Goal: Task Accomplishment & Management: Use online tool/utility

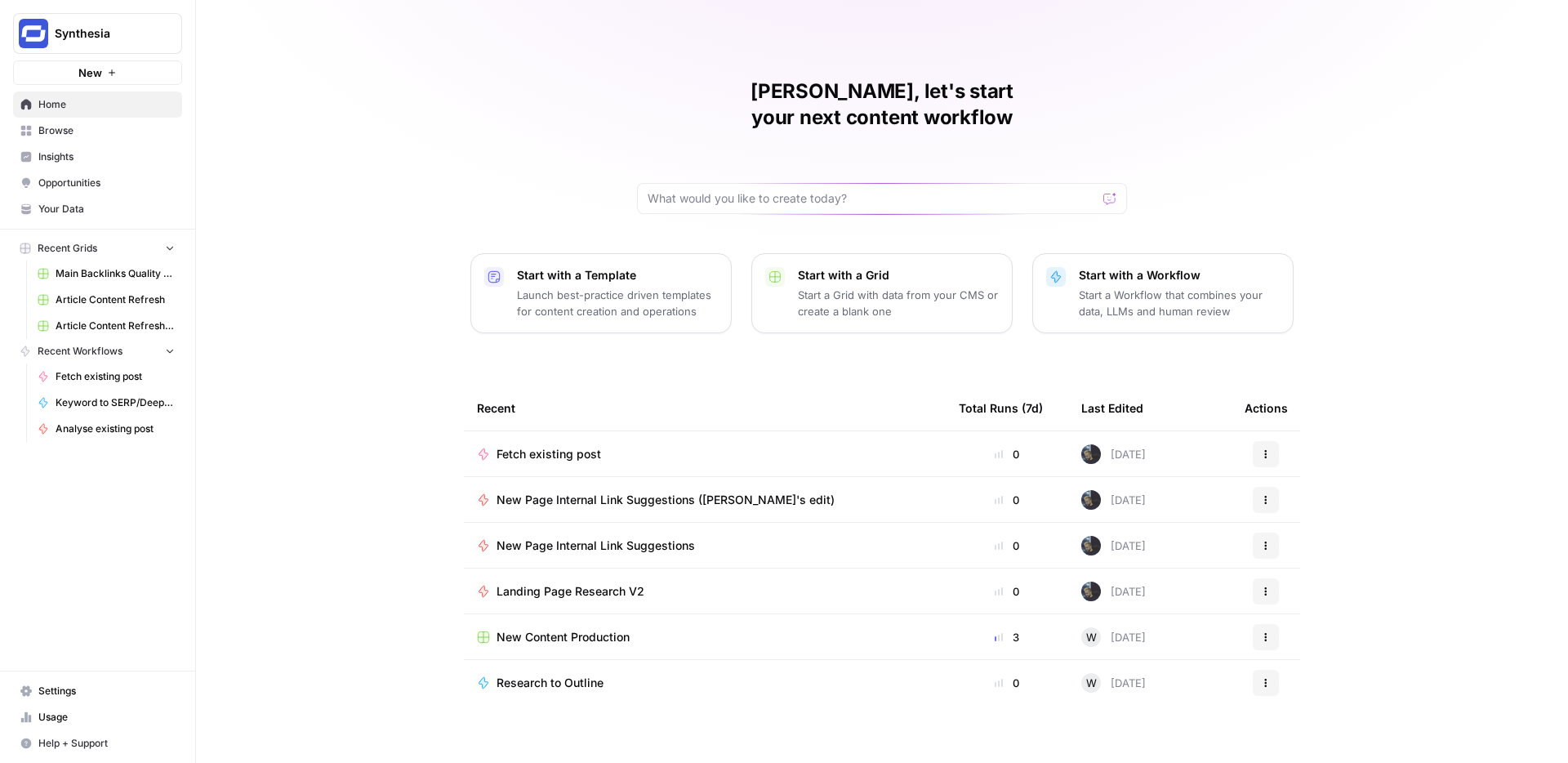
click at [861, 287] on p "Start a Grid with data from your CMS or create a blank one" at bounding box center [898, 303] width 201 height 33
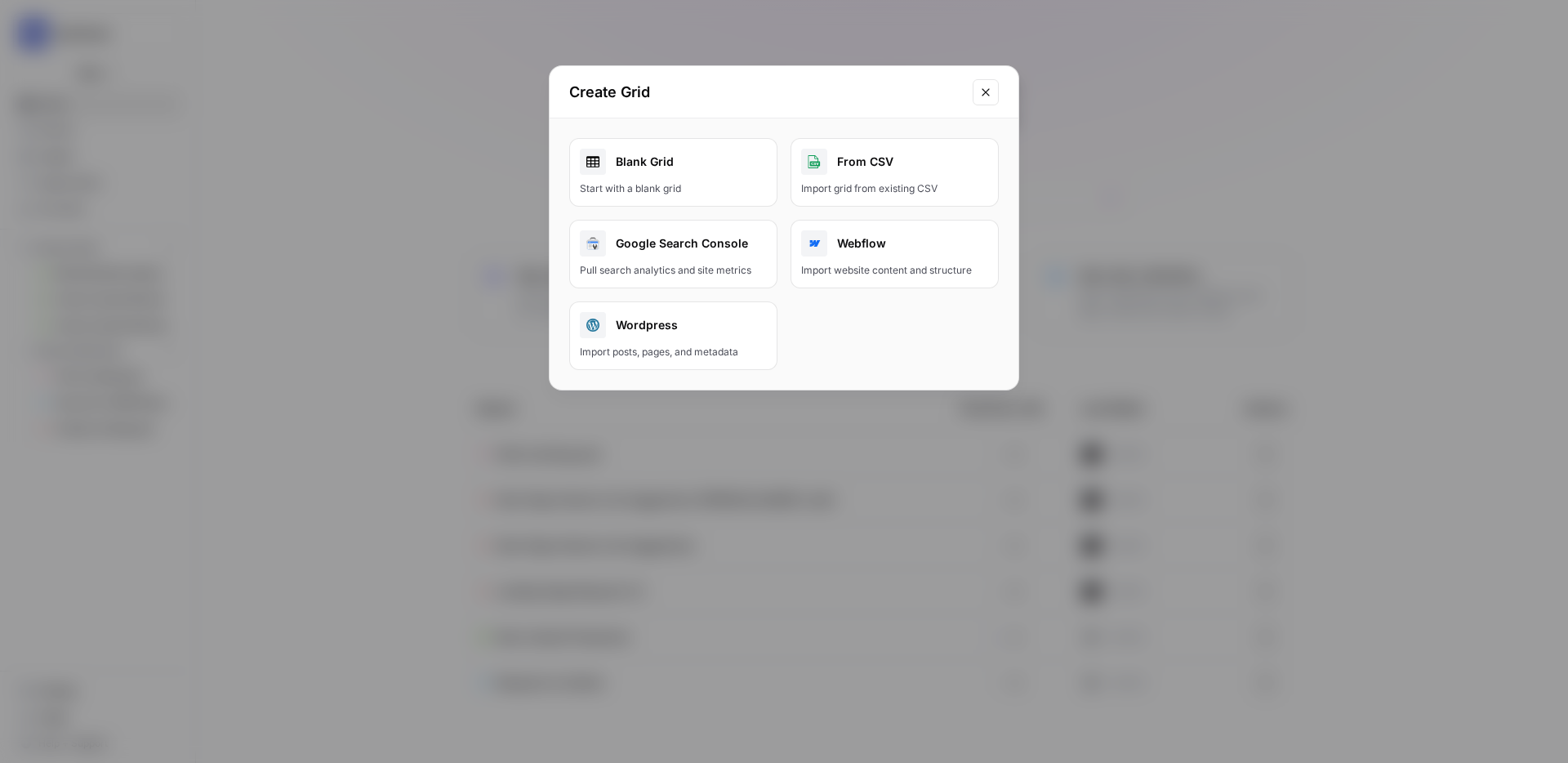
click at [980, 94] on icon "Close modal" at bounding box center [986, 92] width 13 height 13
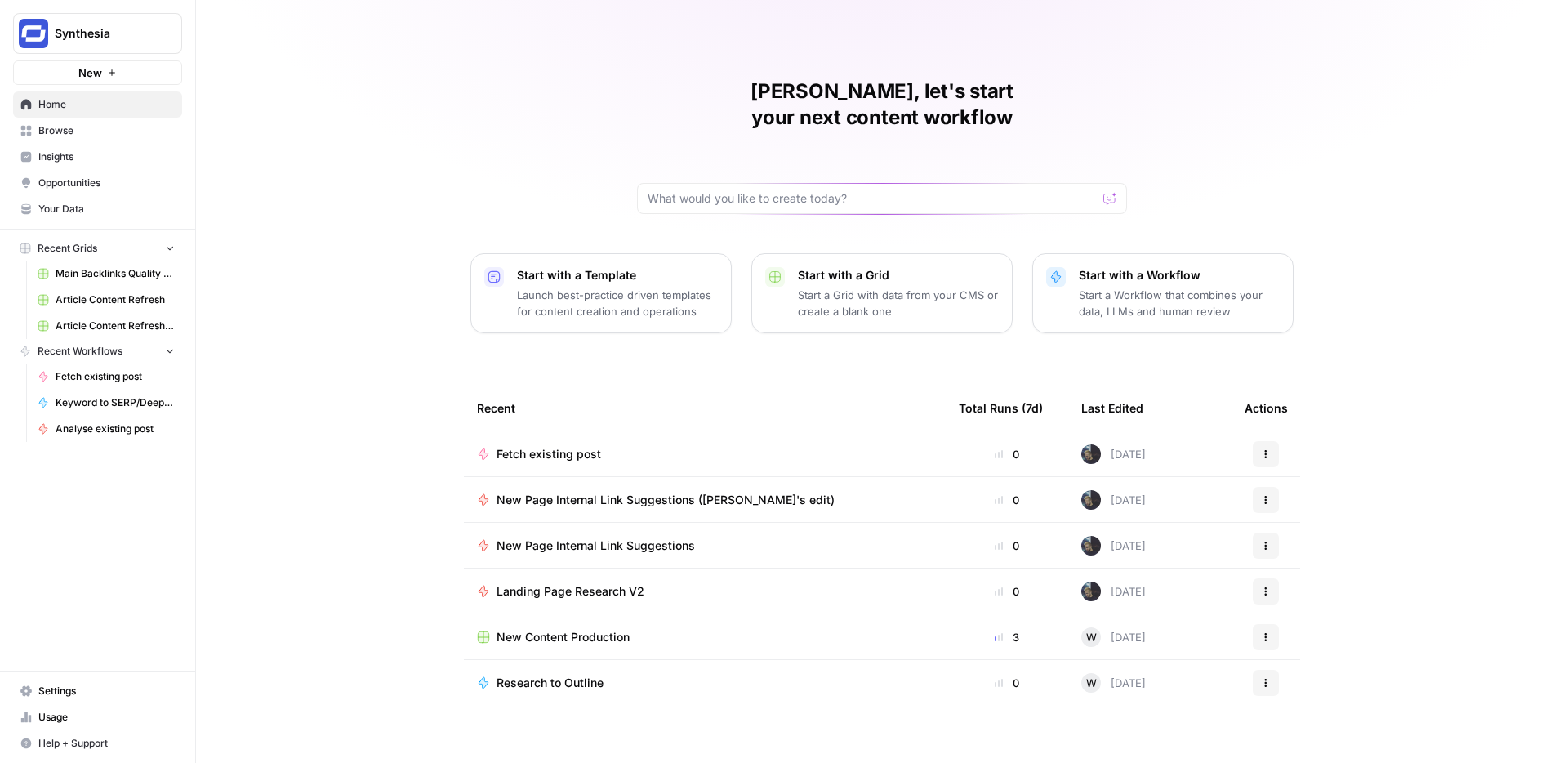
click at [77, 128] on span "Browse" at bounding box center [106, 130] width 137 height 14
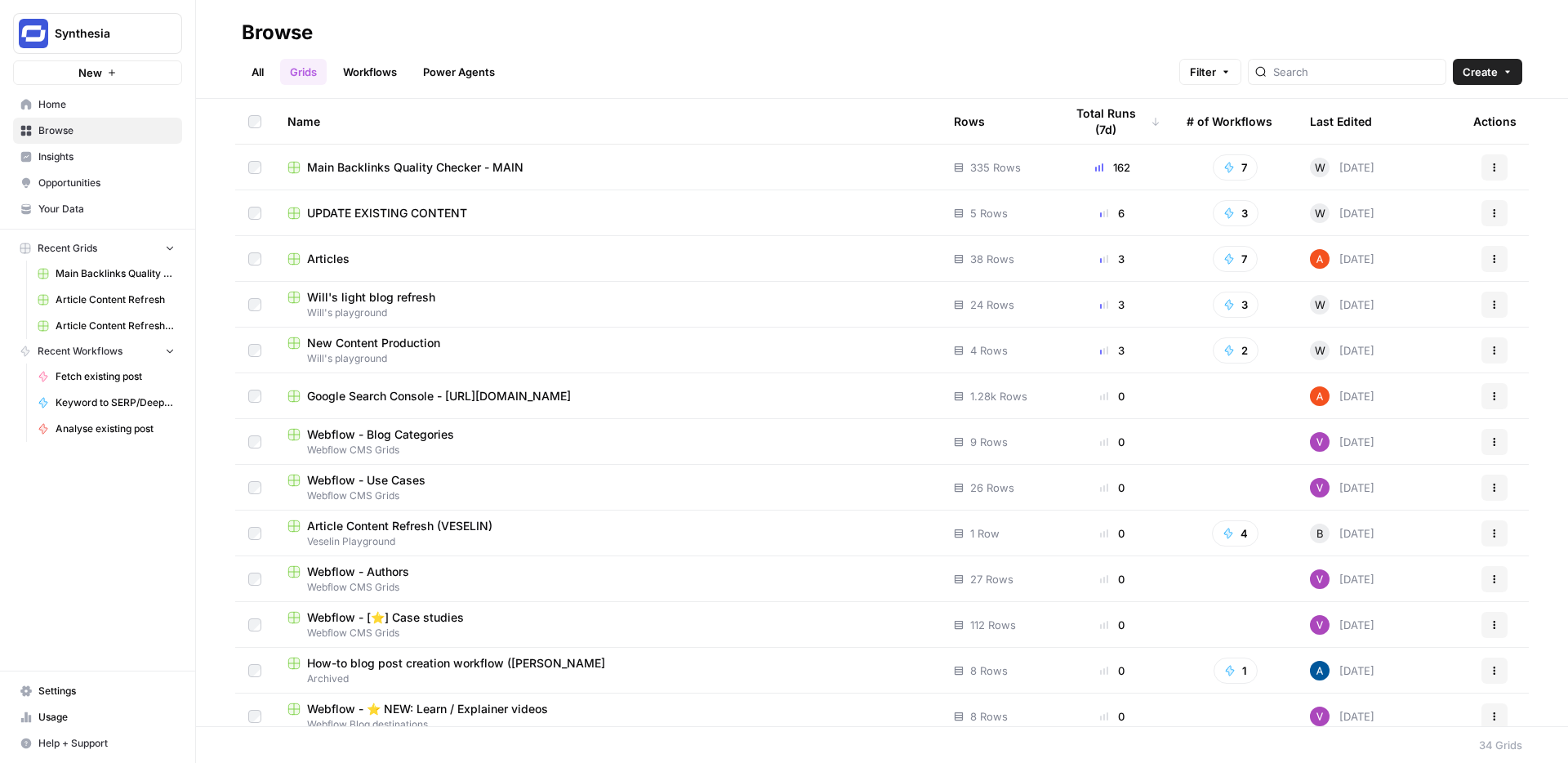
click at [404, 210] on span "UPDATE EXISTING CONTENT" at bounding box center [387, 214] width 160 height 16
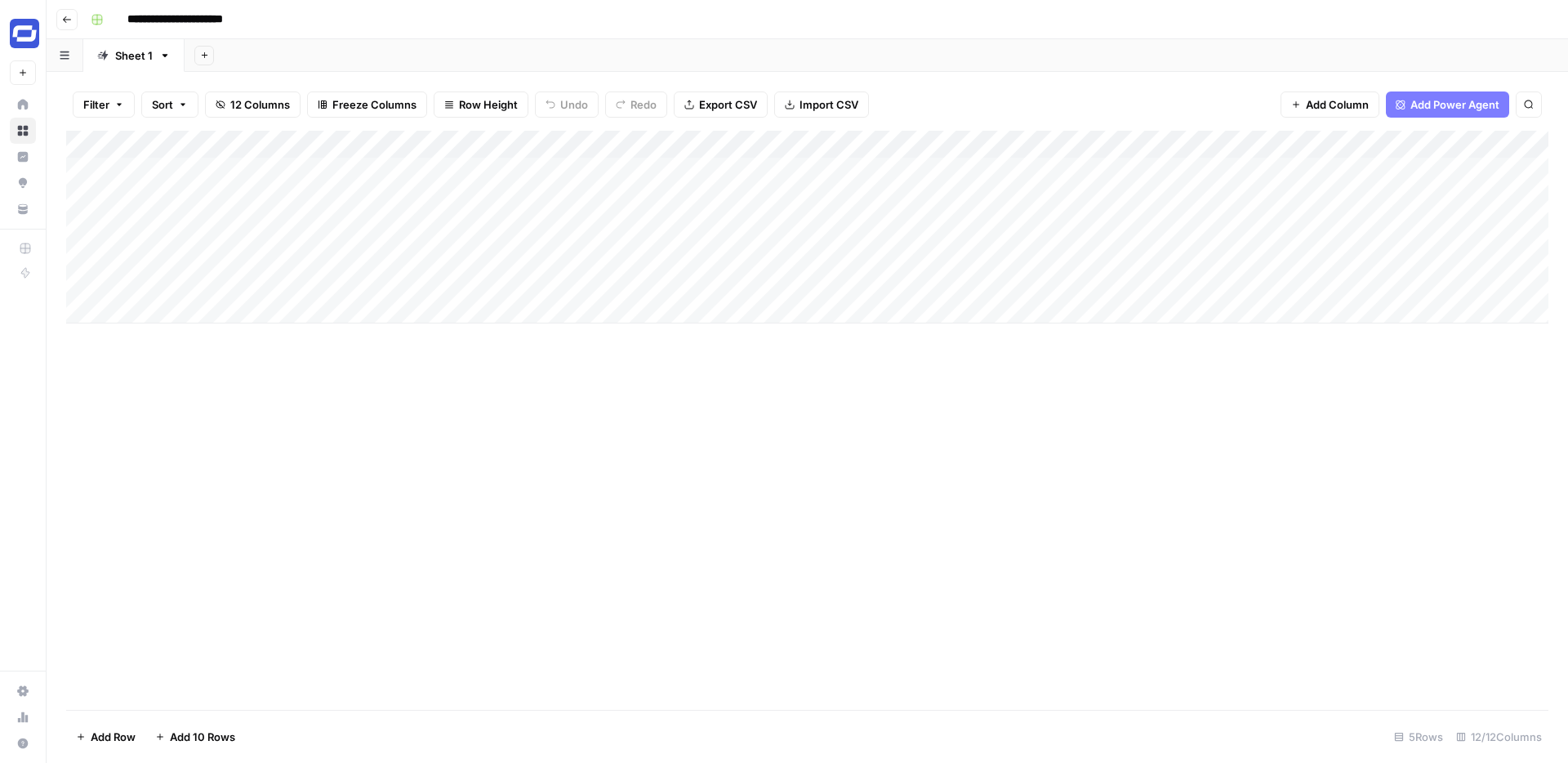
click at [497, 142] on div "Add Column" at bounding box center [807, 227] width 1482 height 193
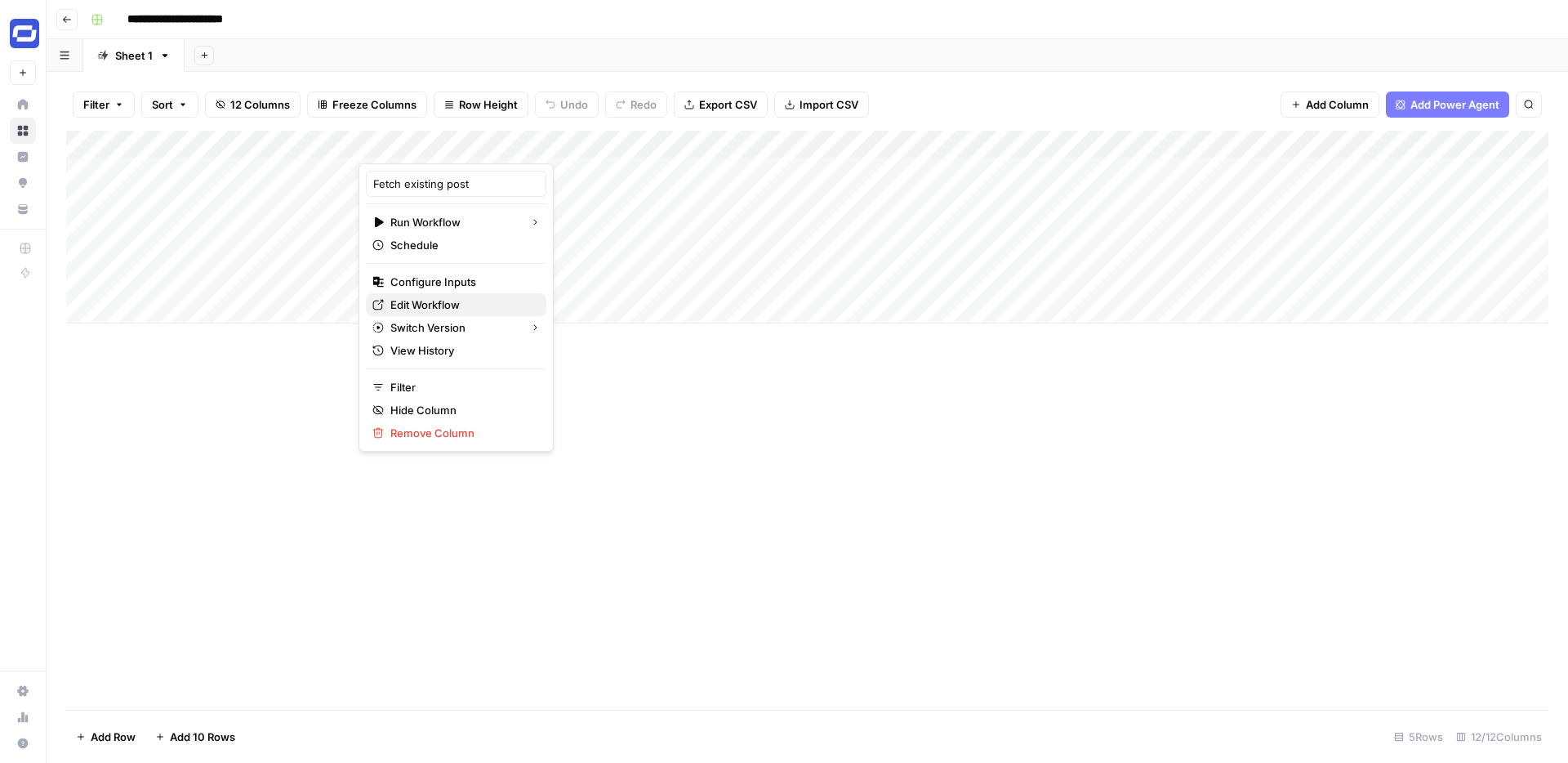
click at [419, 304] on span "Edit Workflow" at bounding box center [462, 305] width 143 height 16
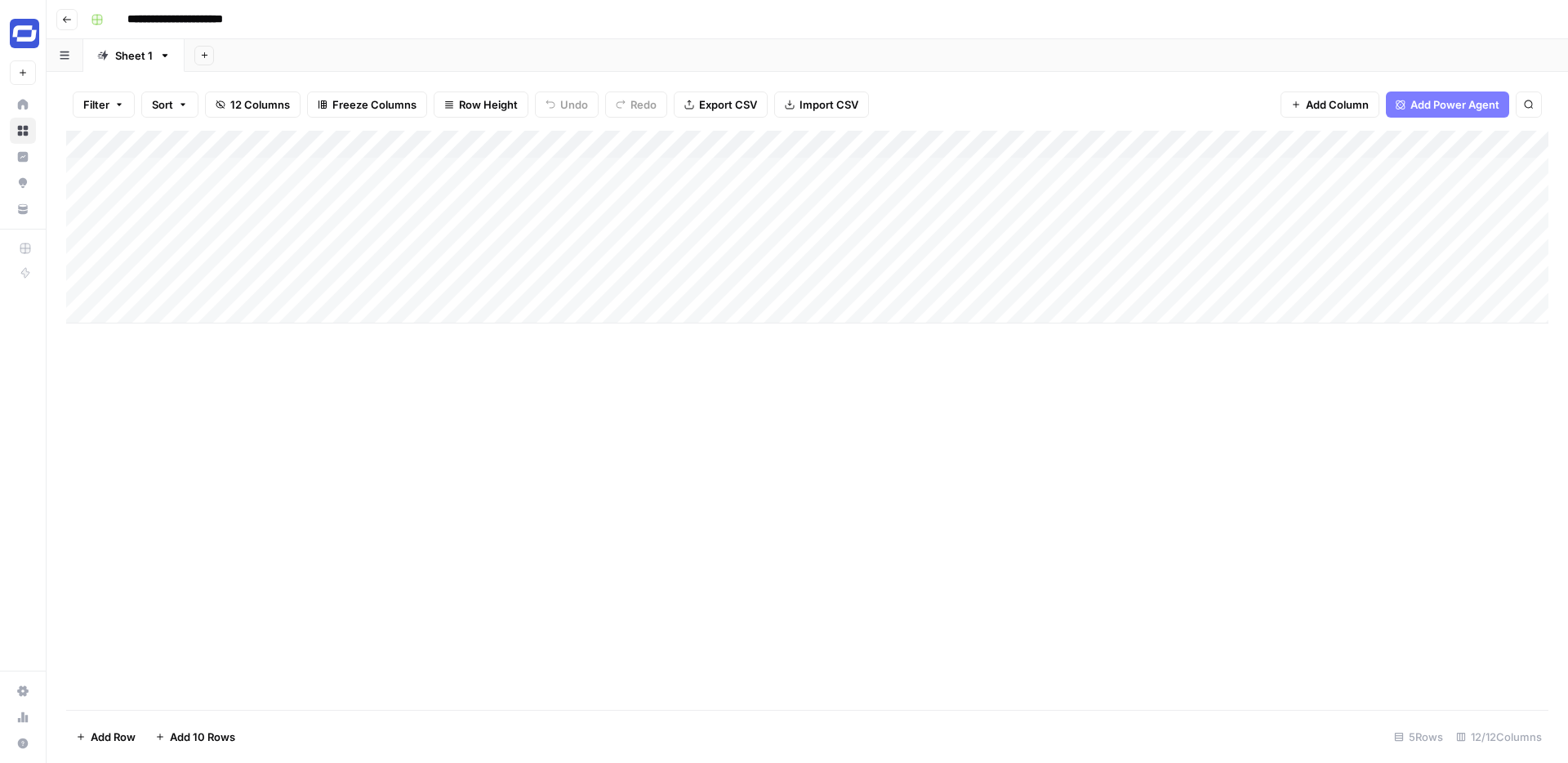
click at [498, 144] on div "Add Column" at bounding box center [807, 227] width 1482 height 193
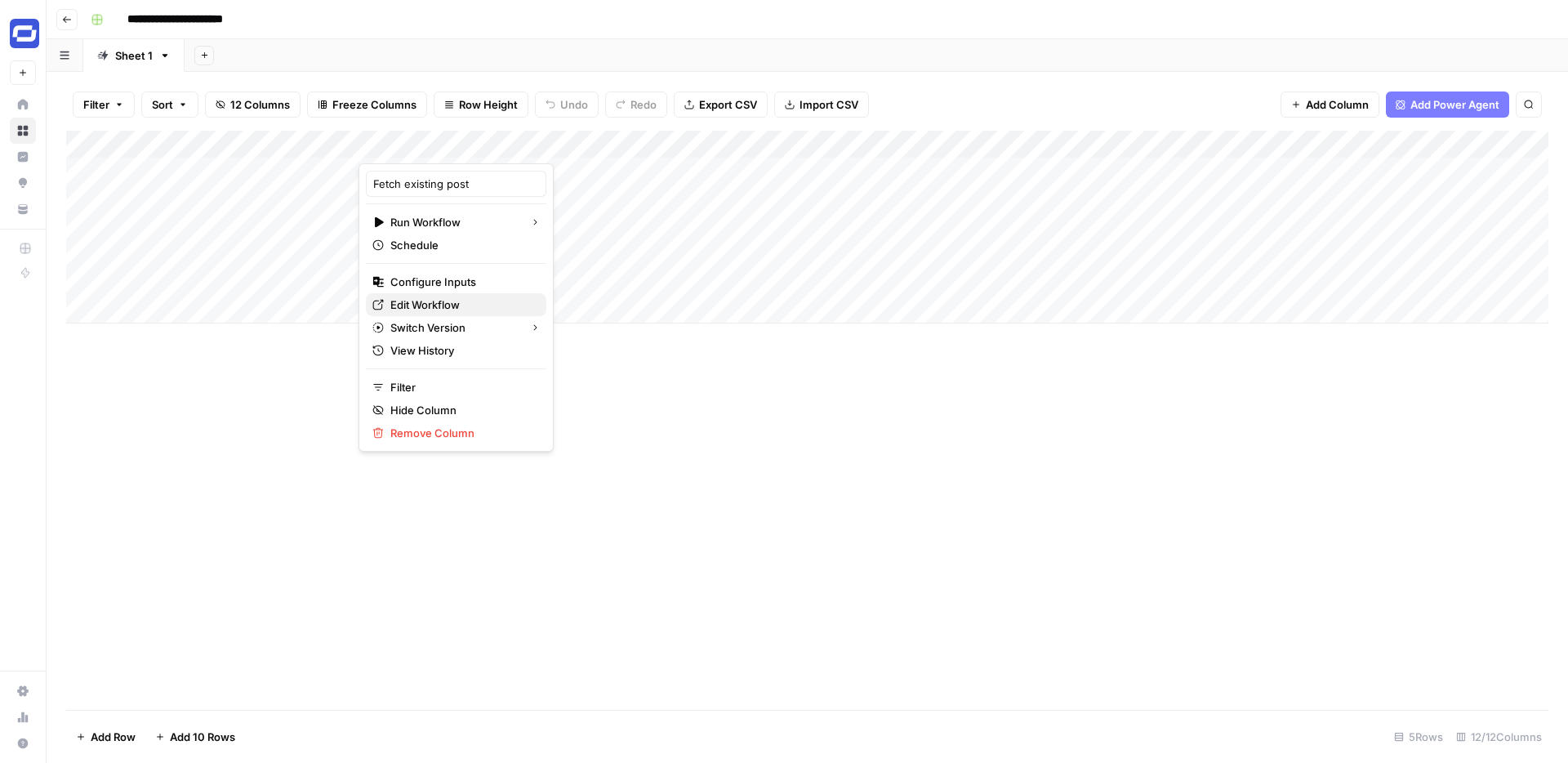
click at [410, 307] on span "Edit Workflow" at bounding box center [462, 305] width 143 height 16
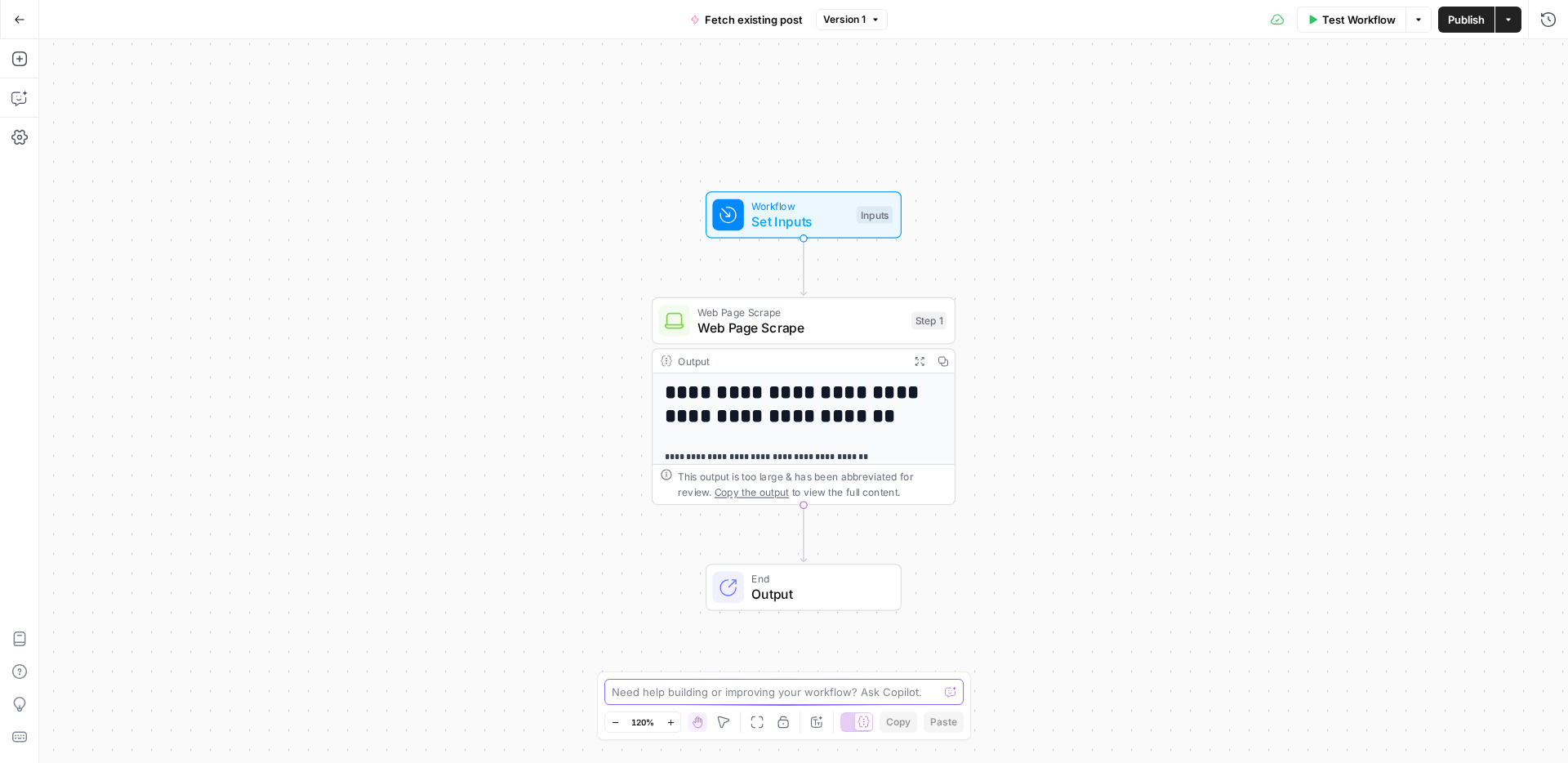
click at [707, 694] on textarea at bounding box center [775, 692] width 327 height 16
type textarea "is it possible to pull in a post via our webflow integration?"
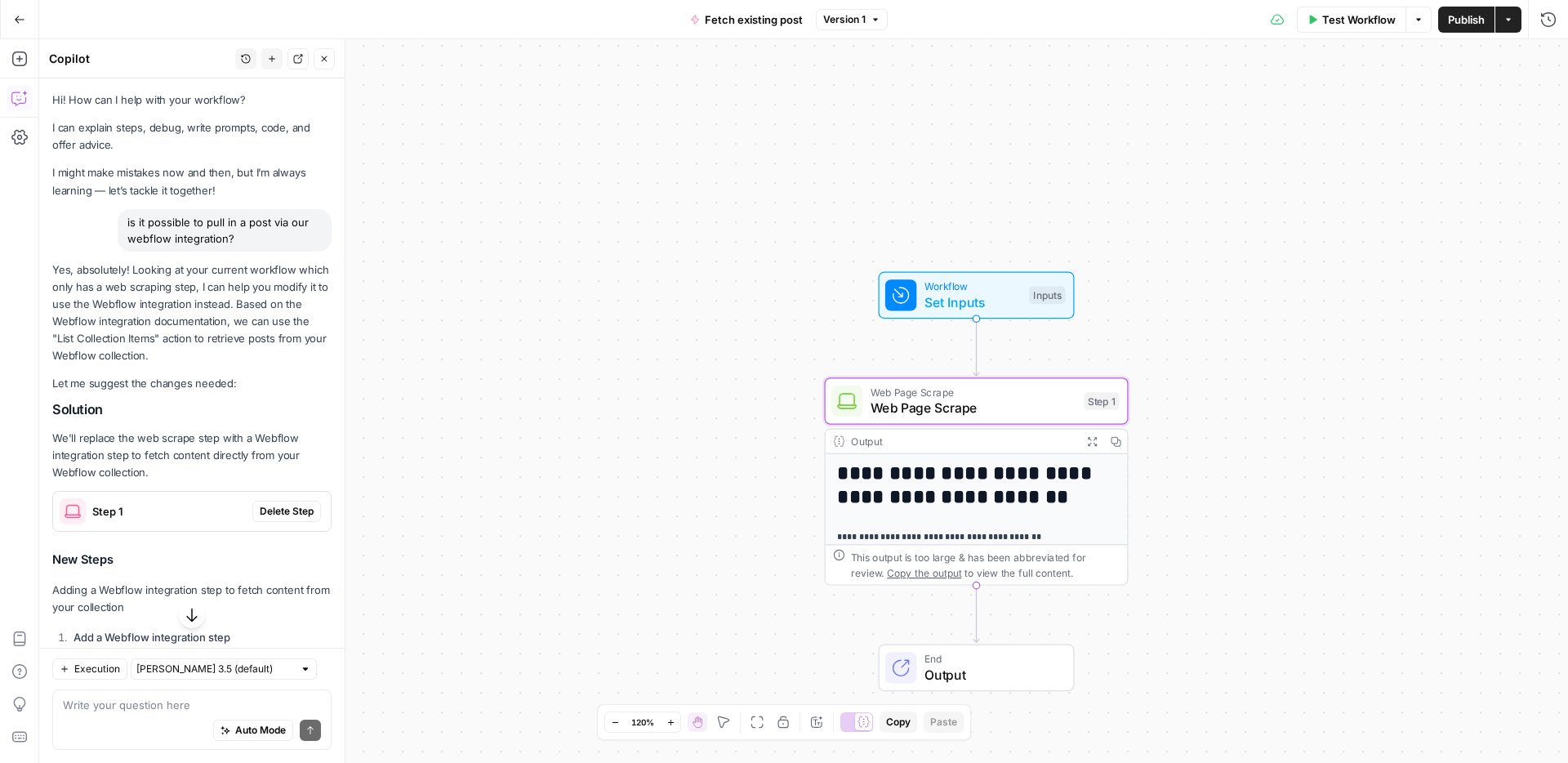
click at [277, 512] on span "Delete Step" at bounding box center [287, 511] width 54 height 14
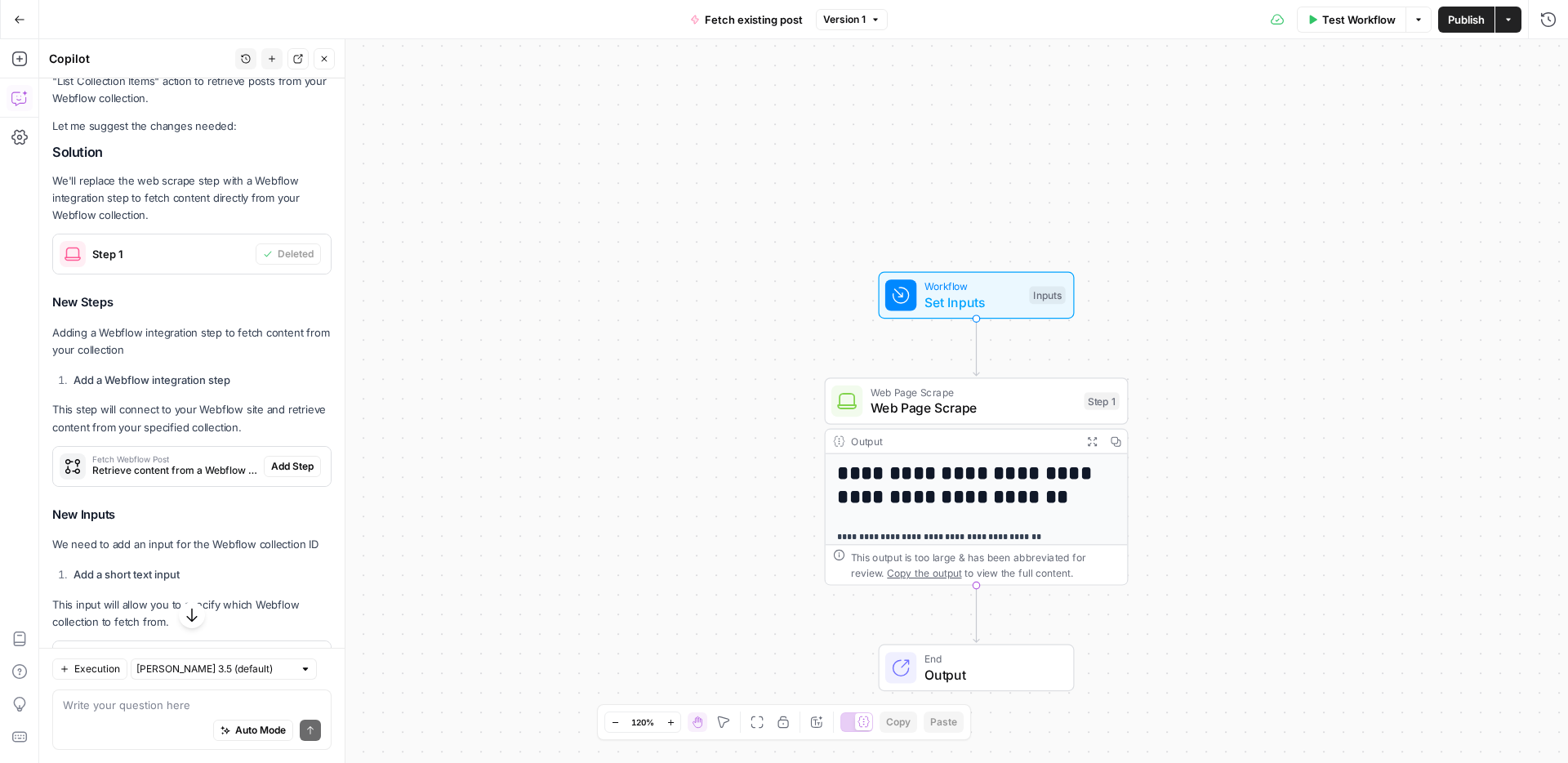
scroll to position [258, 0]
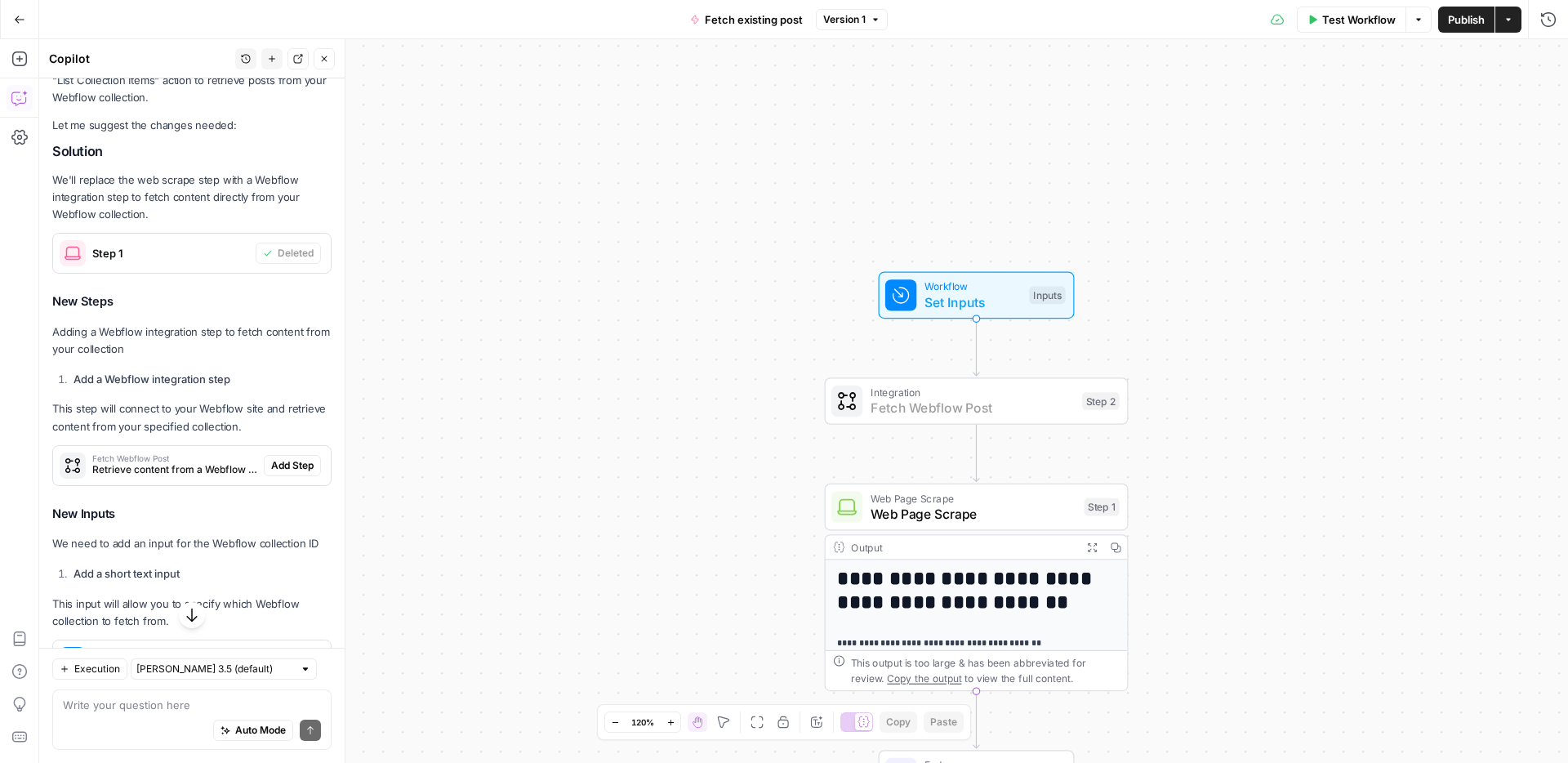
click at [292, 466] on span "Add Step" at bounding box center [293, 465] width 43 height 14
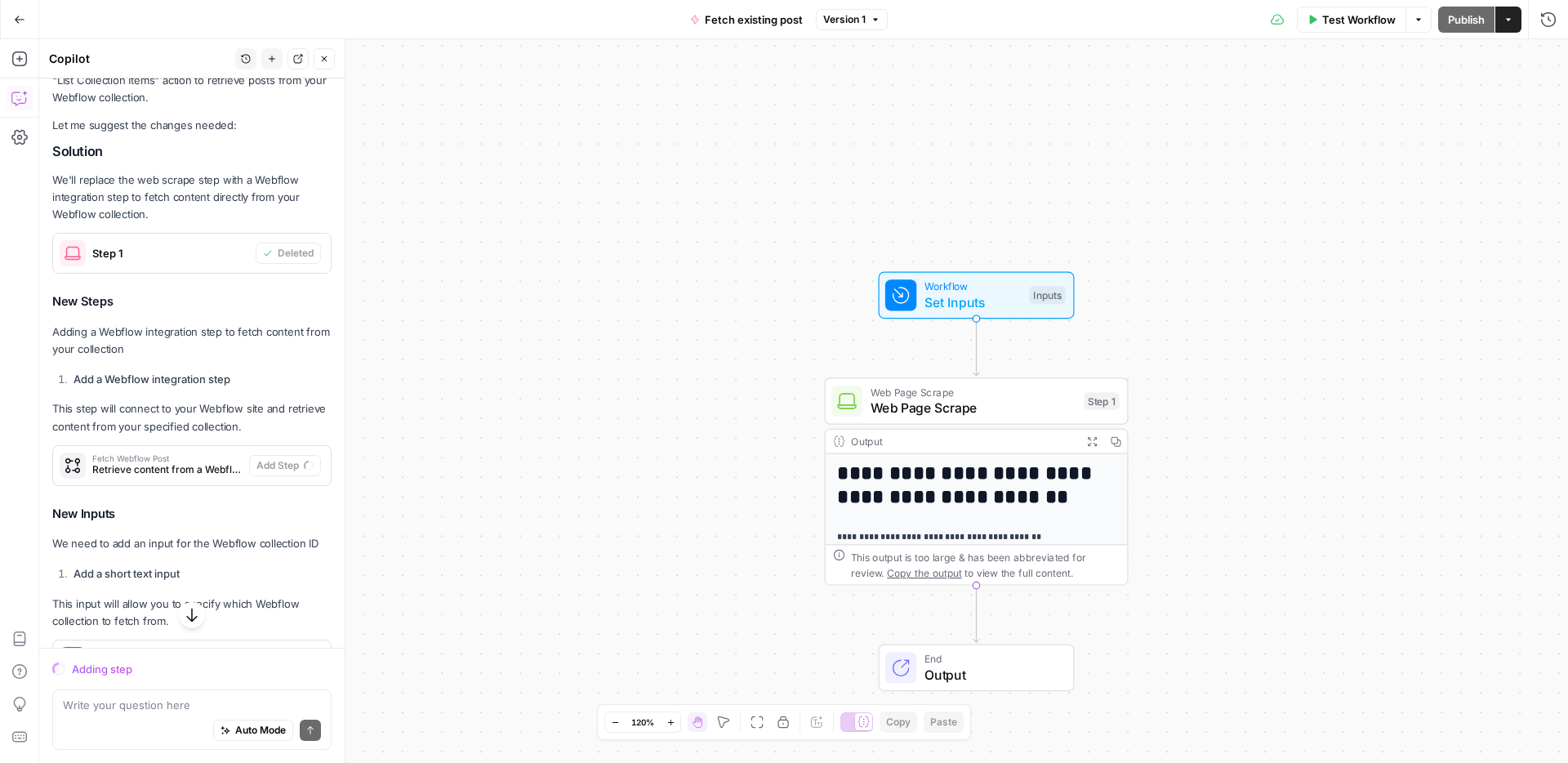
scroll to position [284, 0]
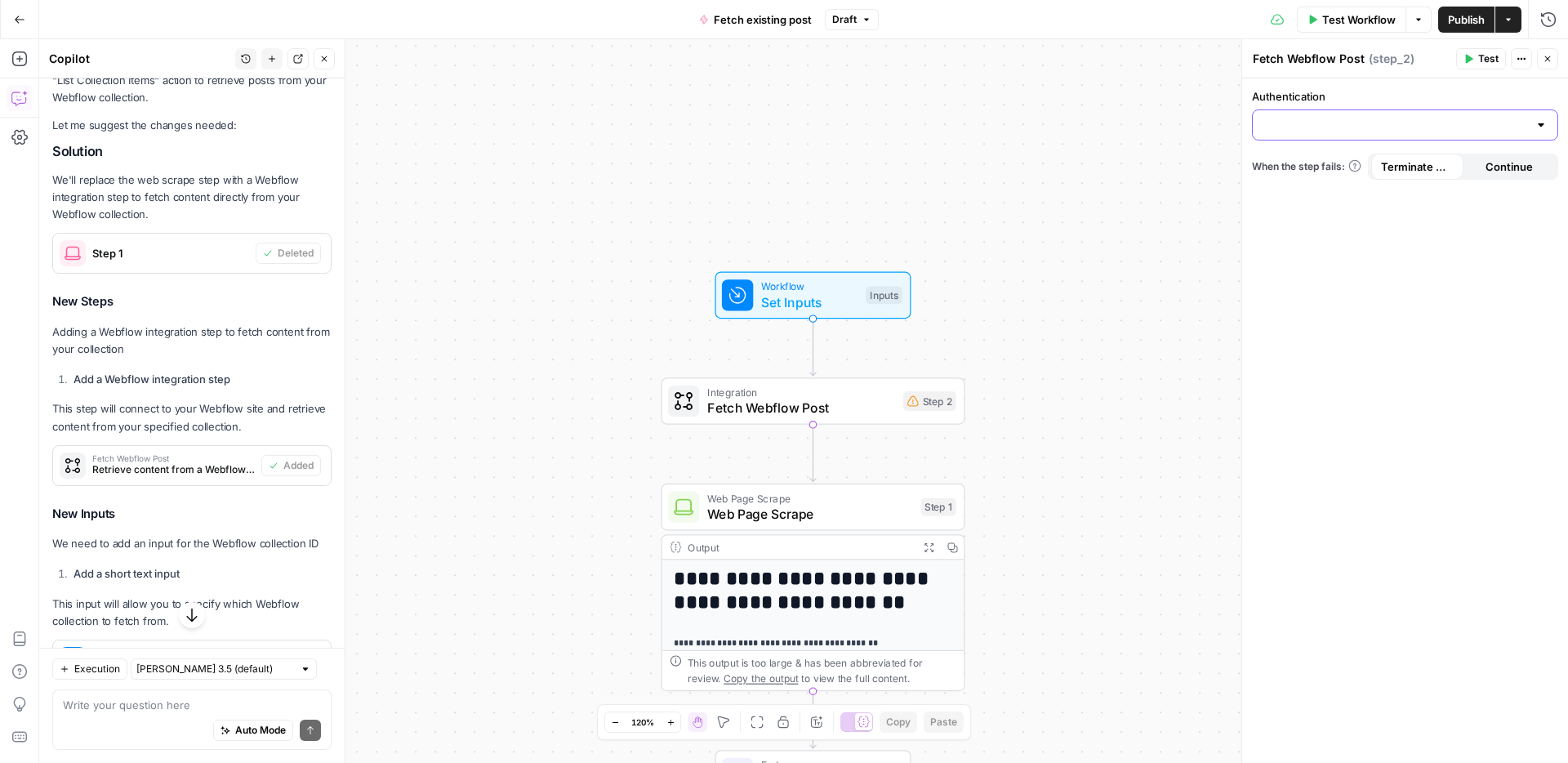
click at [1297, 124] on input "Authentication" at bounding box center [1395, 125] width 265 height 16
click at [1370, 234] on div "Authentication When the step fails: Terminate Workflow Continue" at bounding box center [1405, 421] width 326 height 685
click at [1539, 120] on div at bounding box center [1541, 125] width 13 height 16
click at [1454, 163] on span "﹢ Create New" at bounding box center [1402, 166] width 272 height 16
click at [1327, 130] on input "Authentication" at bounding box center [1395, 125] width 265 height 16
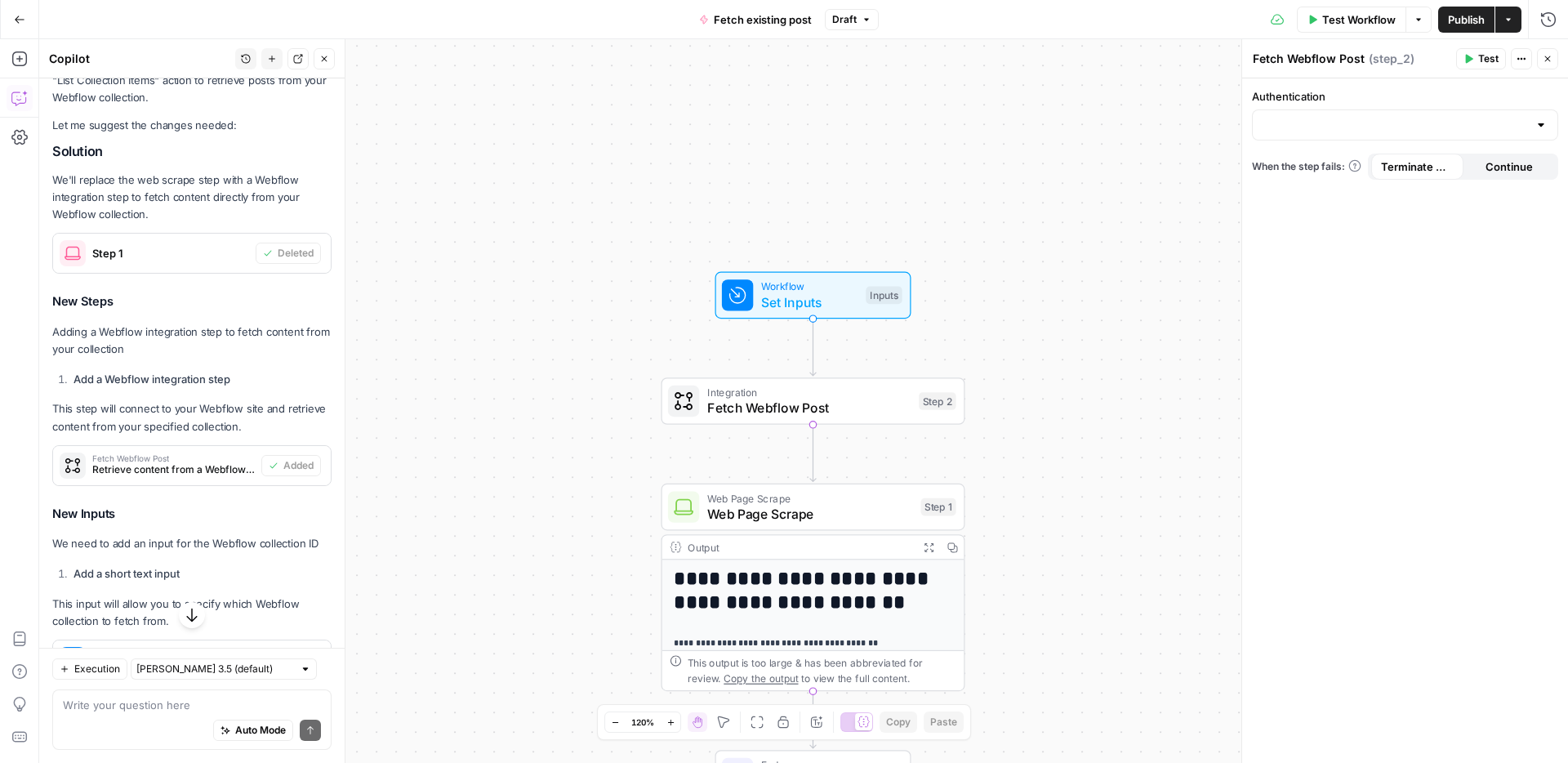
click at [1330, 220] on div "Authentication When the step fails: Terminate Workflow Continue" at bounding box center [1405, 421] width 326 height 685
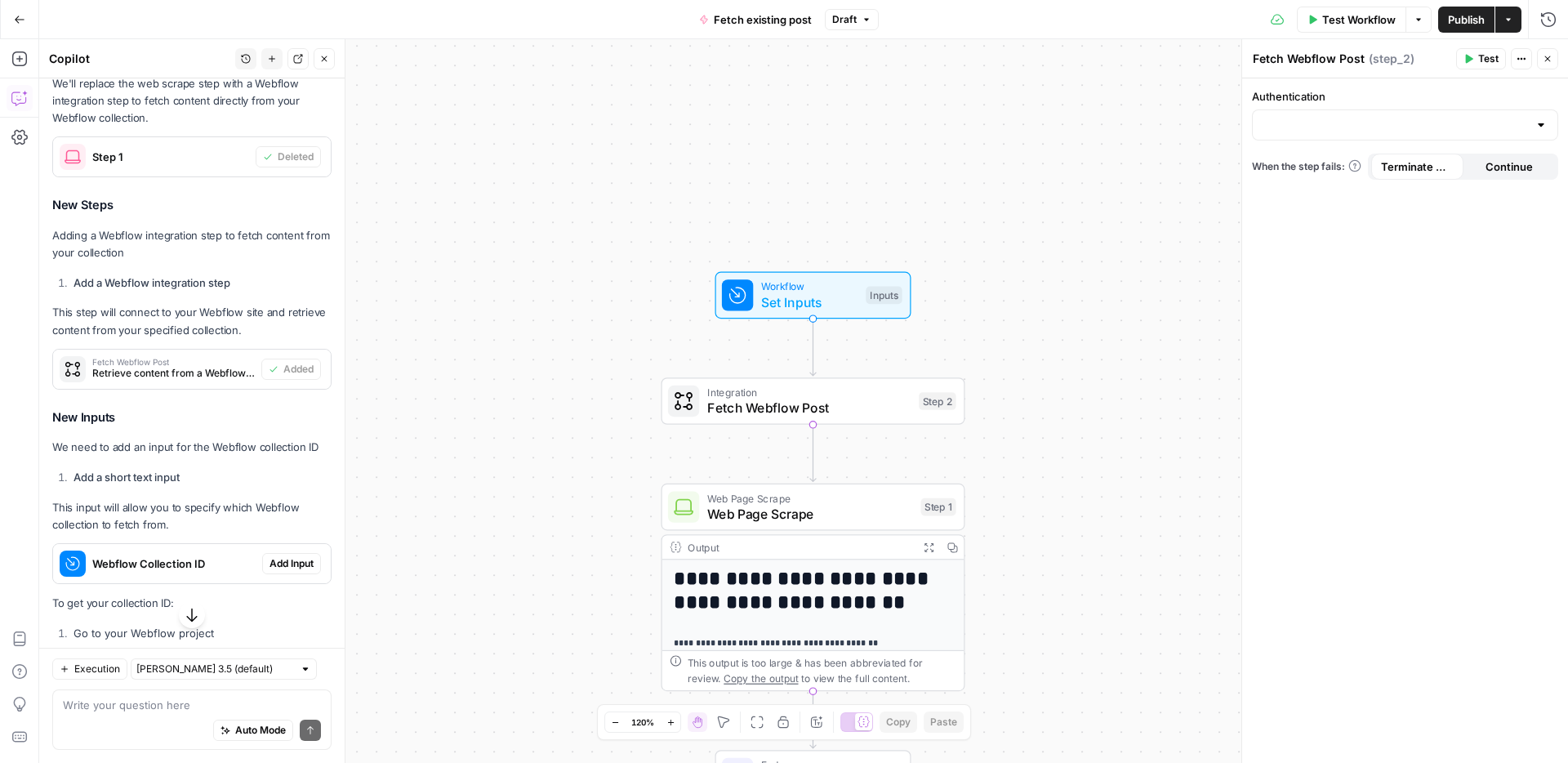
scroll to position [382, 0]
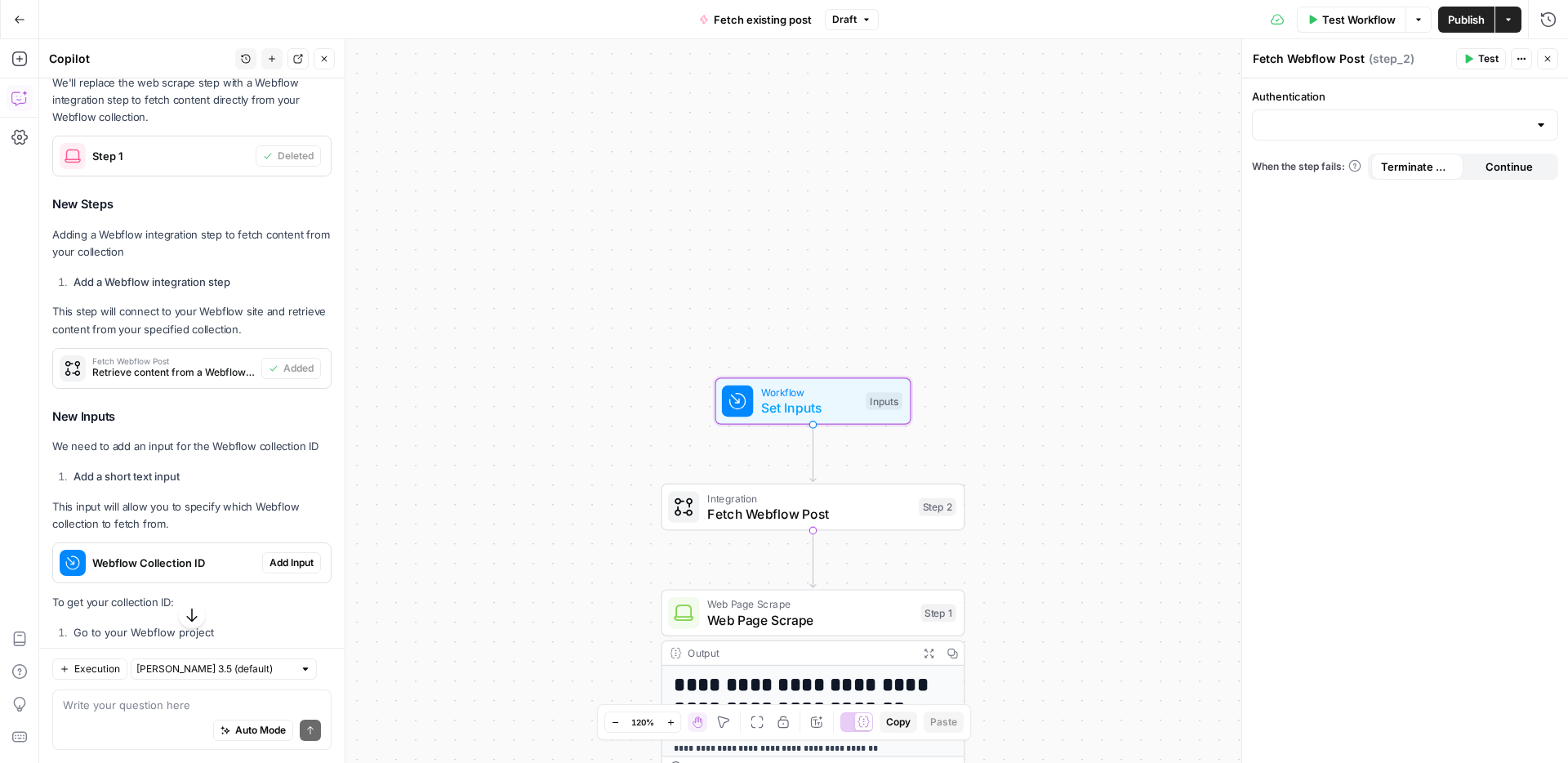
click at [283, 561] on span "Add Input" at bounding box center [291, 563] width 44 height 14
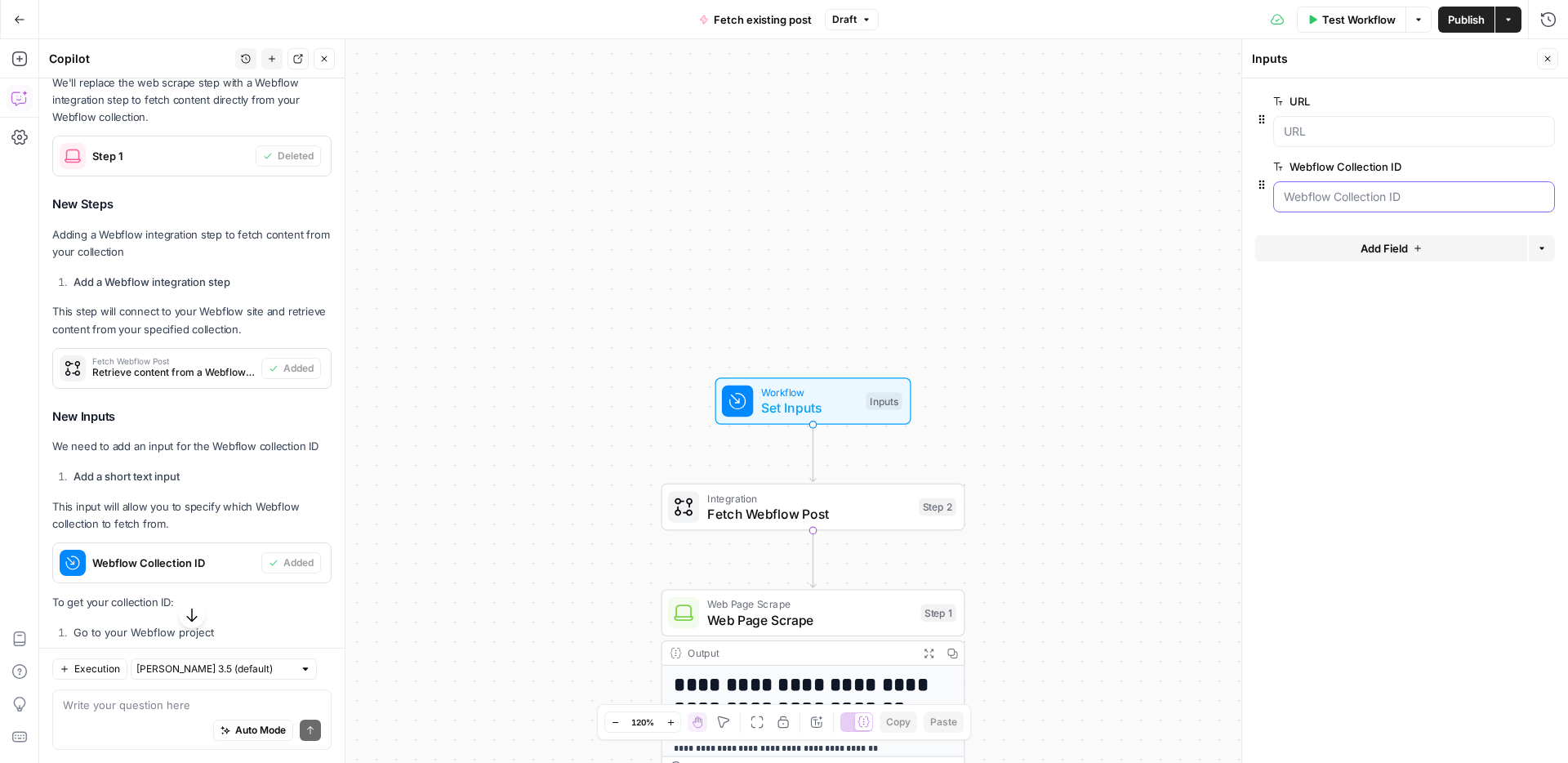
click at [1347, 196] on ID "Webflow Collection ID" at bounding box center [1414, 197] width 261 height 16
click at [1330, 197] on ID "Webflow Collection ID" at bounding box center [1414, 197] width 261 height 16
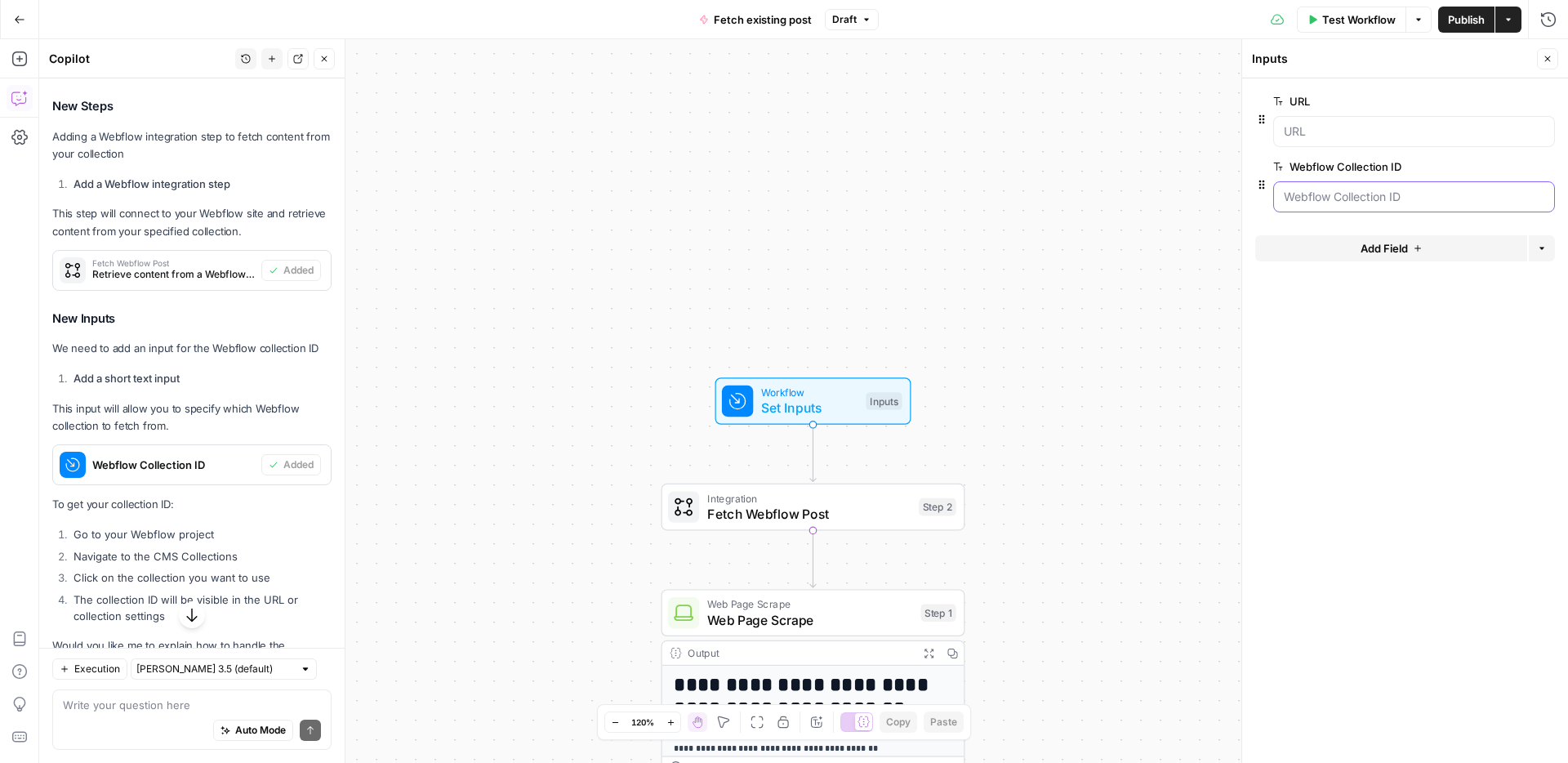
scroll to position [482, 0]
click at [549, 350] on div "**********" at bounding box center [804, 401] width 1530 height 725
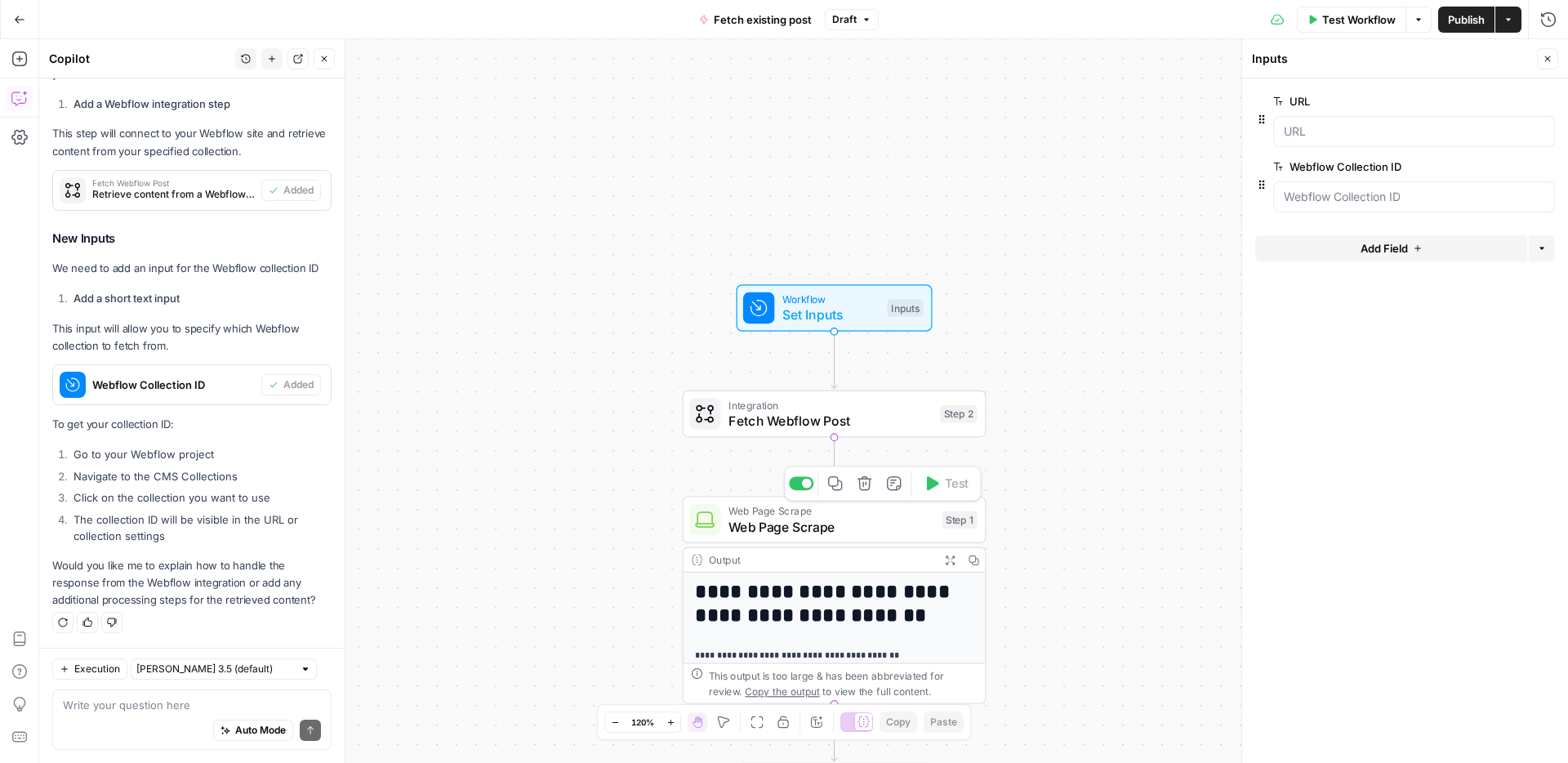
click at [863, 489] on icon "button" at bounding box center [864, 482] width 15 height 15
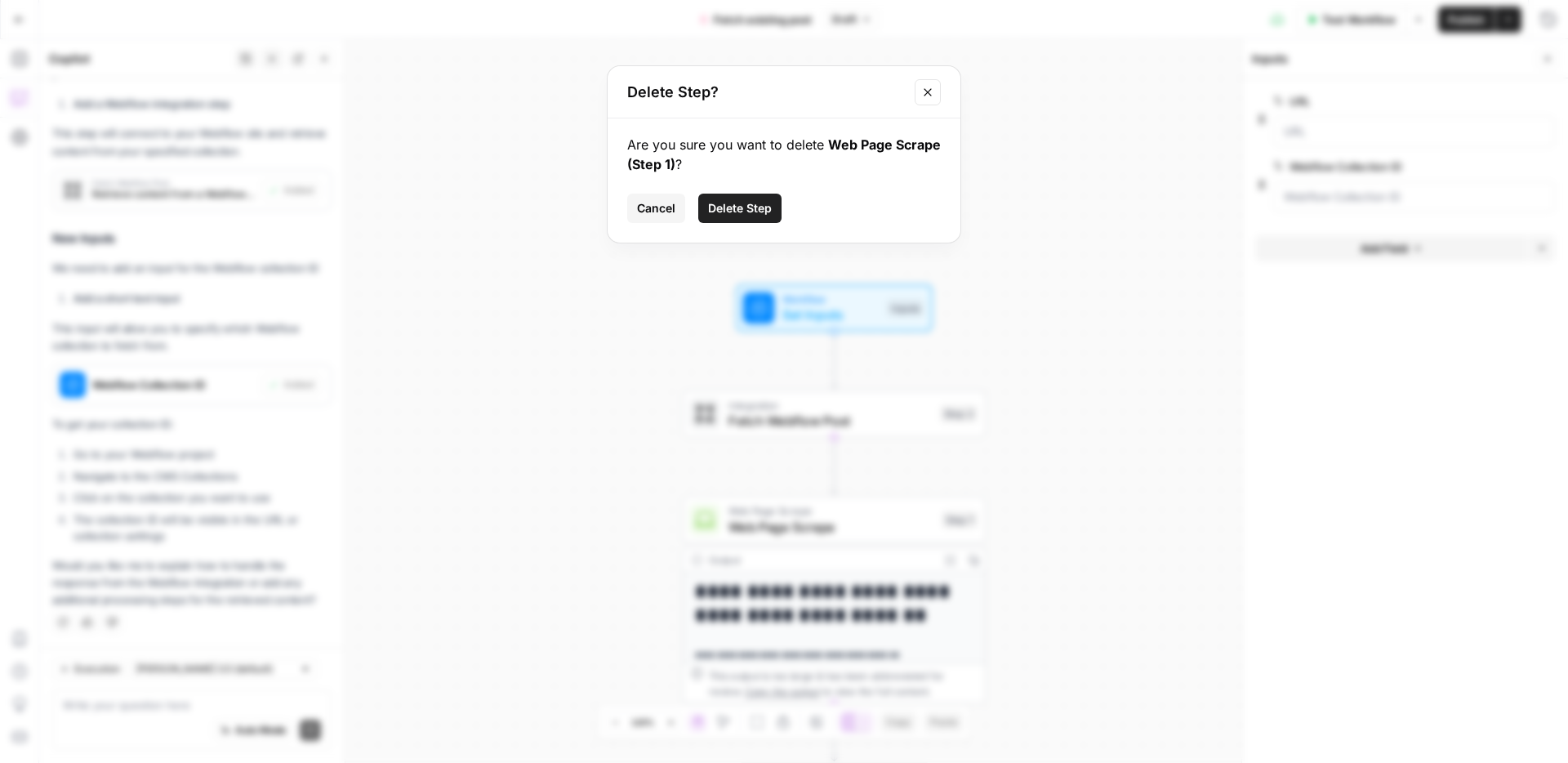
click at [722, 209] on span "Delete Step" at bounding box center [739, 208] width 63 height 16
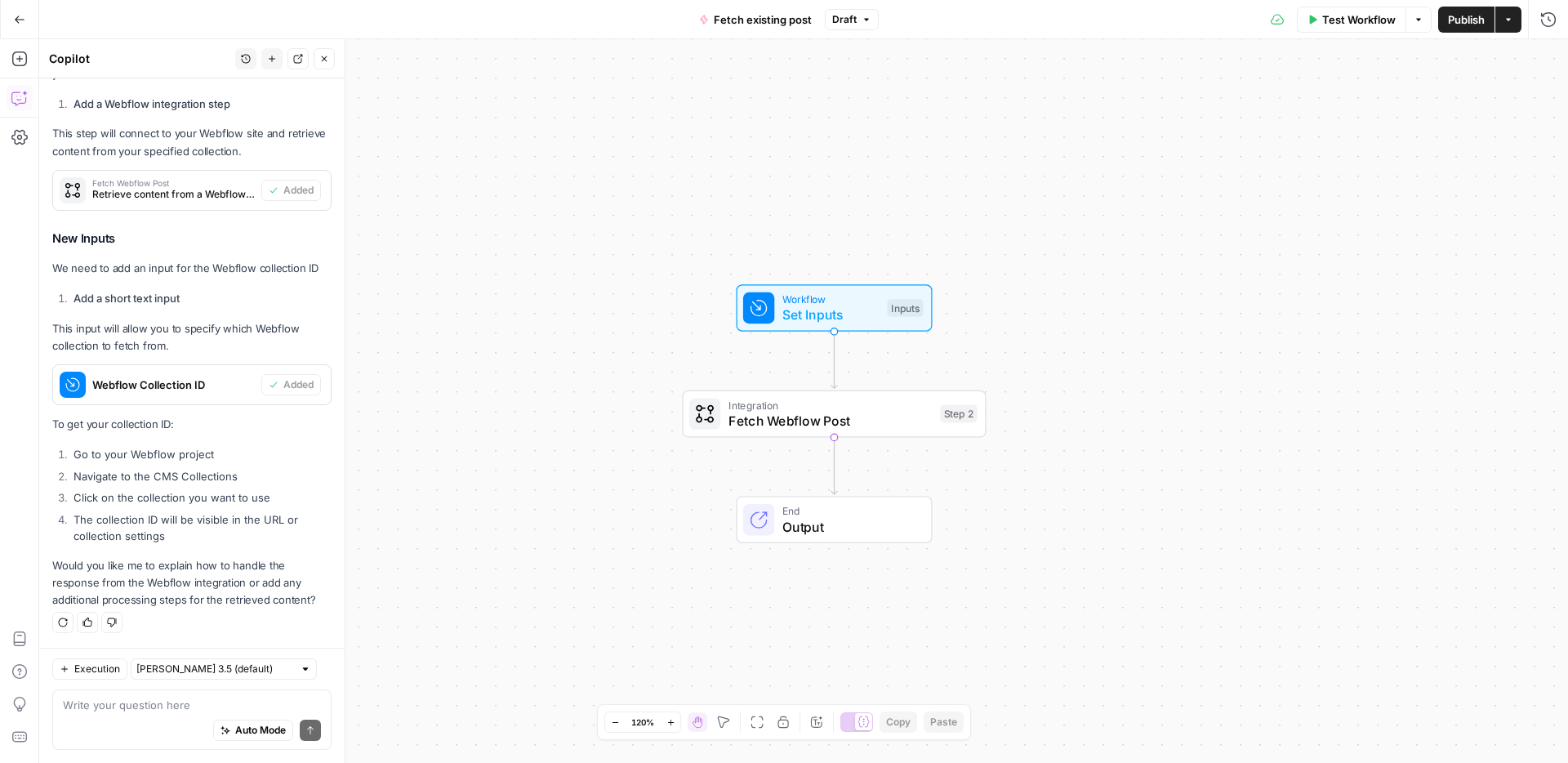
click at [967, 455] on div "Workflow Set Inputs Inputs Integration Fetch Webflow Post Step 2 Copy step Dele…" at bounding box center [804, 401] width 1530 height 725
click at [820, 413] on span "Fetch Webflow Post" at bounding box center [830, 421] width 204 height 20
click at [1367, 124] on input "Authentication" at bounding box center [1395, 125] width 265 height 16
click at [1315, 174] on button "﹢ Create New" at bounding box center [1405, 166] width 292 height 23
click at [1324, 115] on div at bounding box center [1405, 125] width 306 height 31
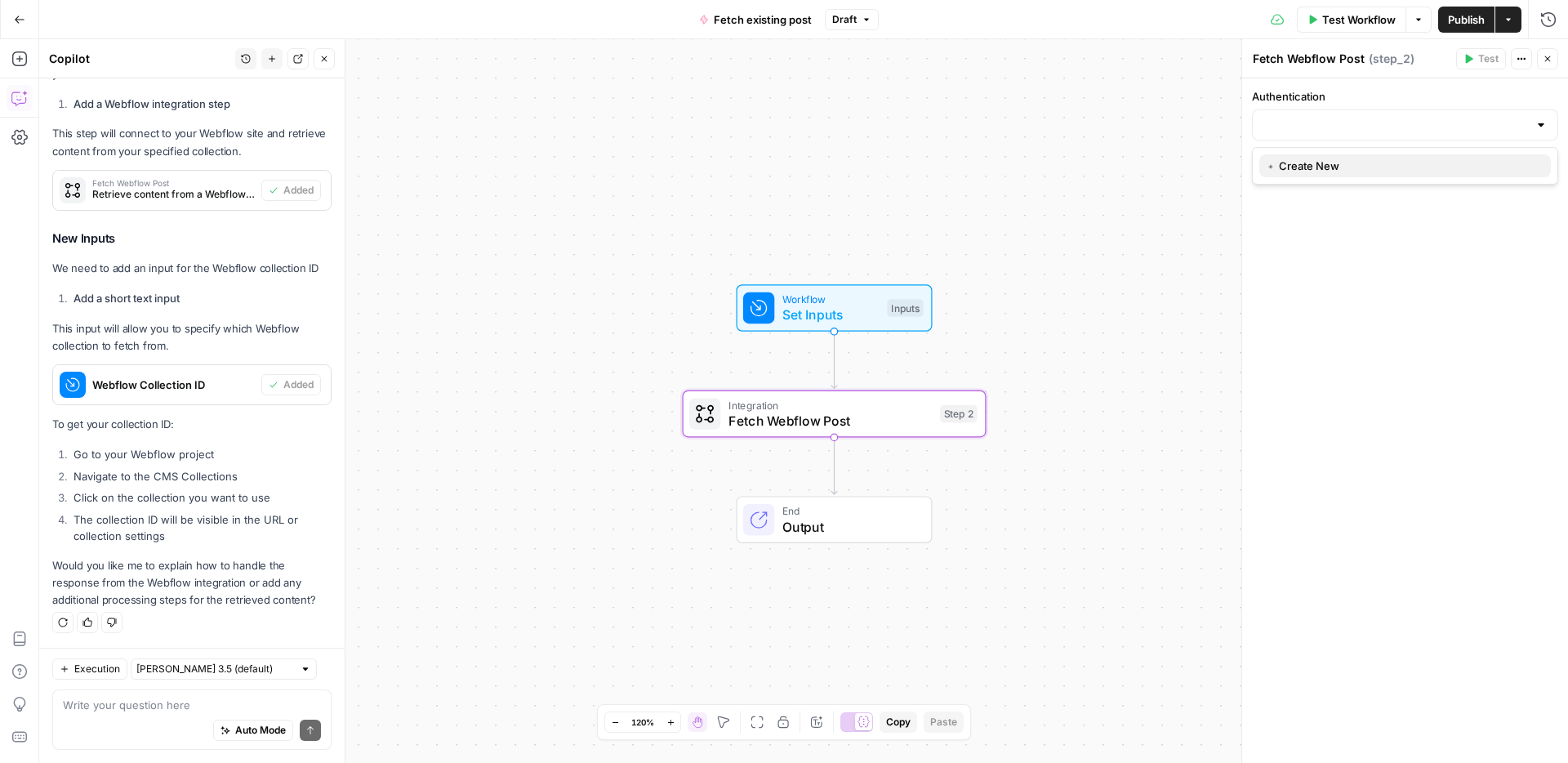
click at [1313, 164] on span "﹢ Create New" at bounding box center [1402, 166] width 272 height 16
click at [1314, 120] on input "Authentication" at bounding box center [1395, 125] width 265 height 16
click at [1317, 225] on div "Authentication When the step fails: Terminate Workflow Continue" at bounding box center [1405, 421] width 326 height 685
click at [136, 708] on textarea at bounding box center [191, 705] width 258 height 16
type textarea "h"
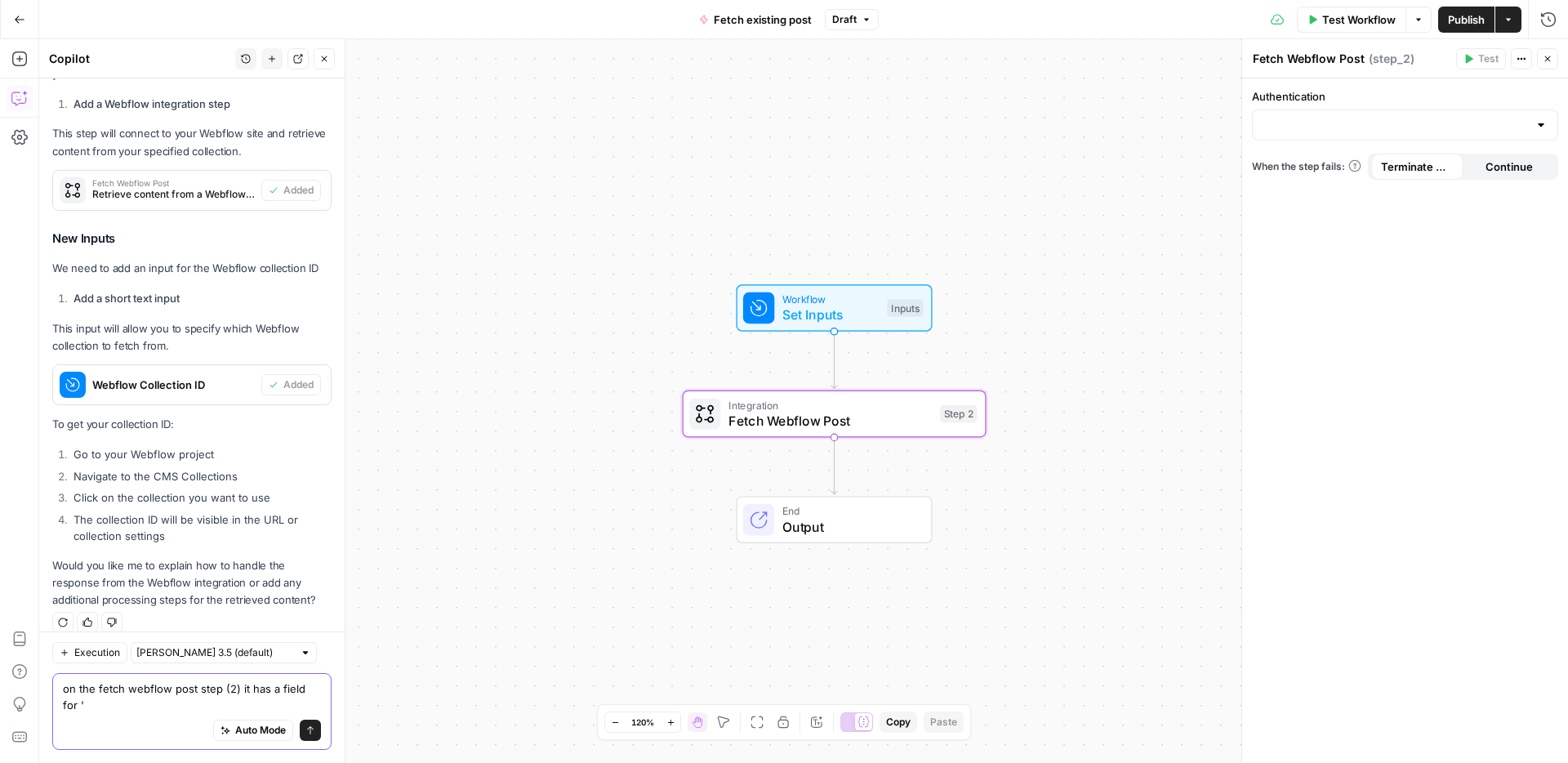
scroll to position [576, 0]
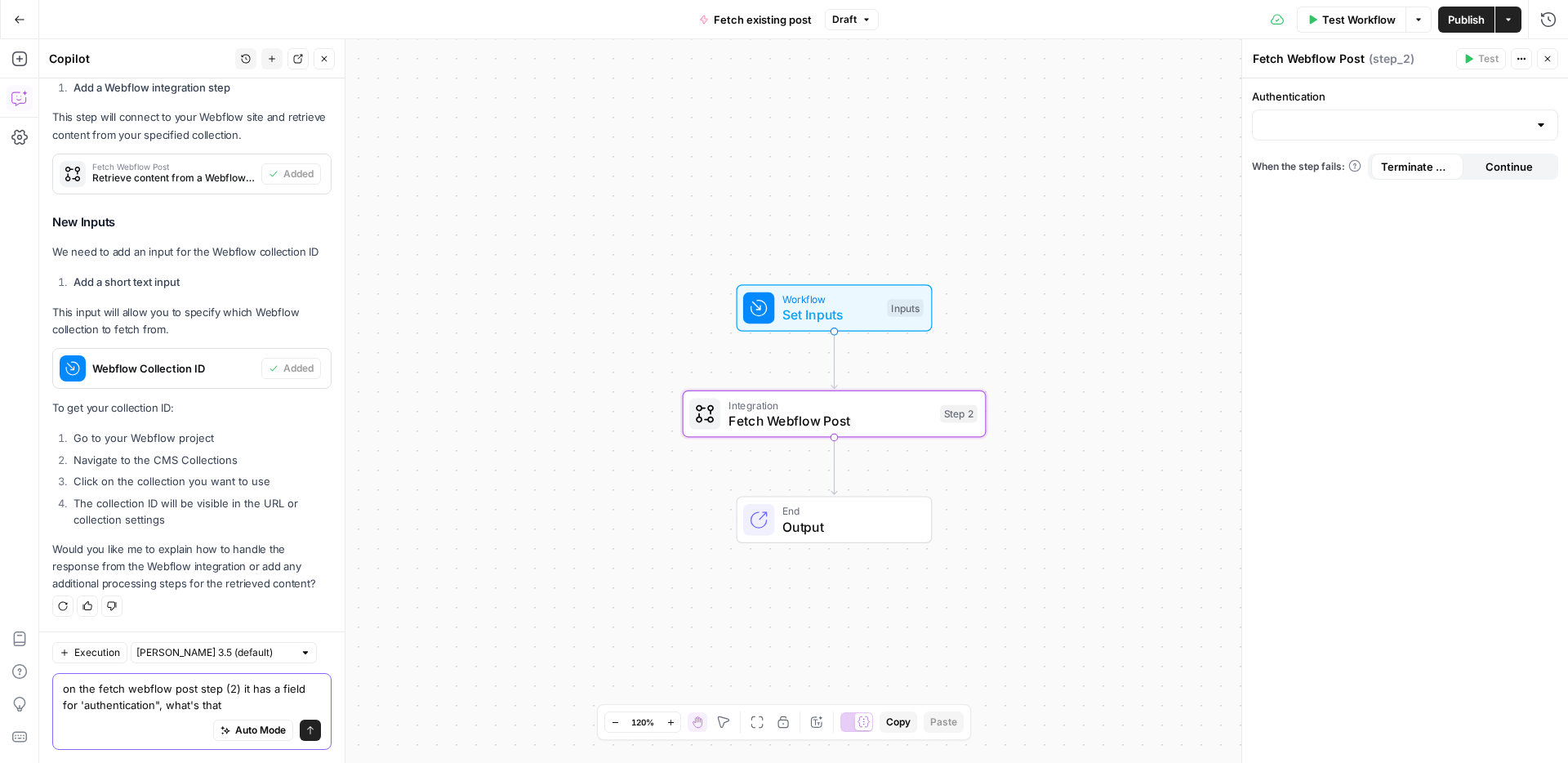
type textarea "on the fetch webflow post step (2) it has a field for 'authentication", what's …"
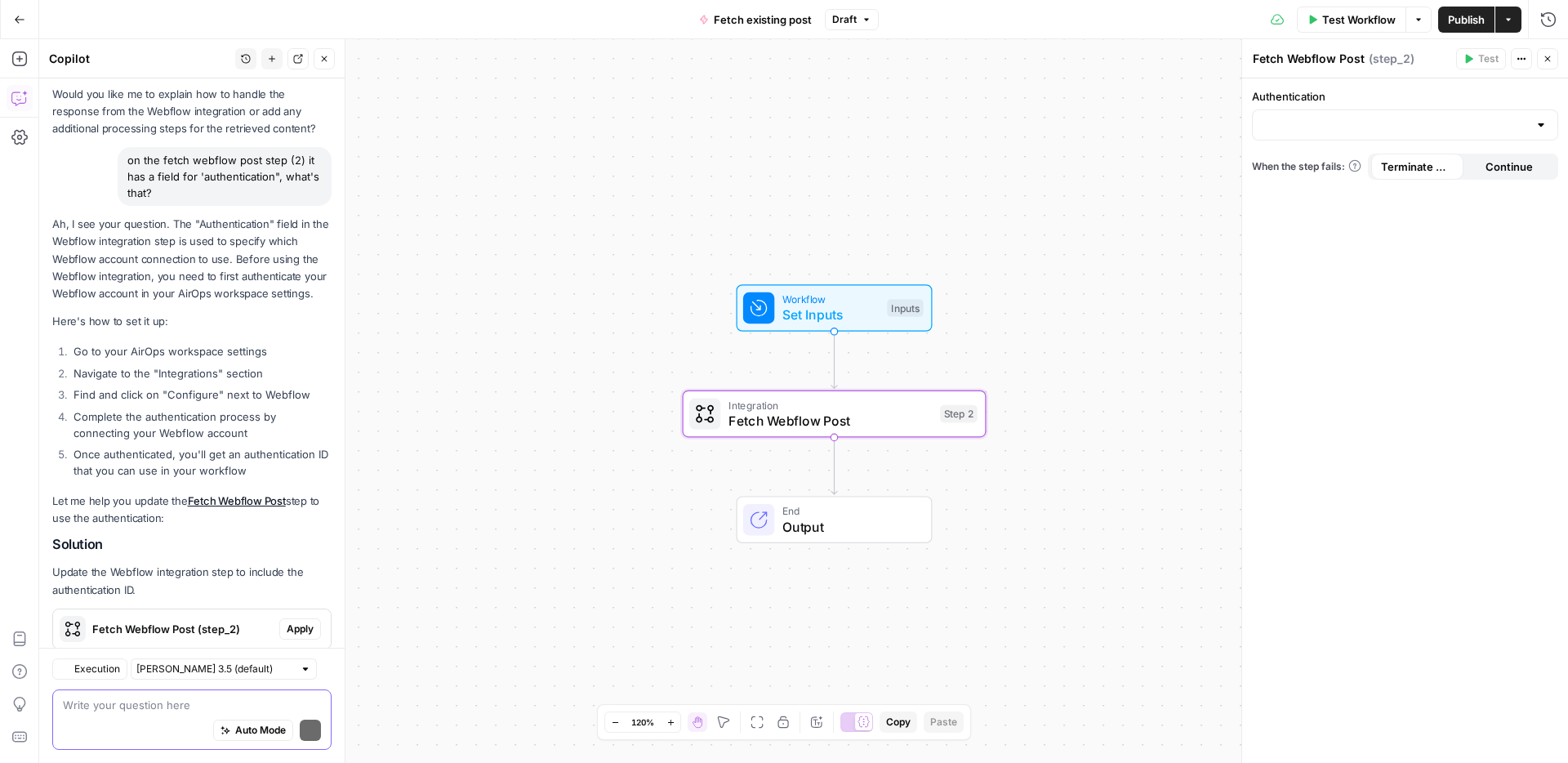
scroll to position [1118, 0]
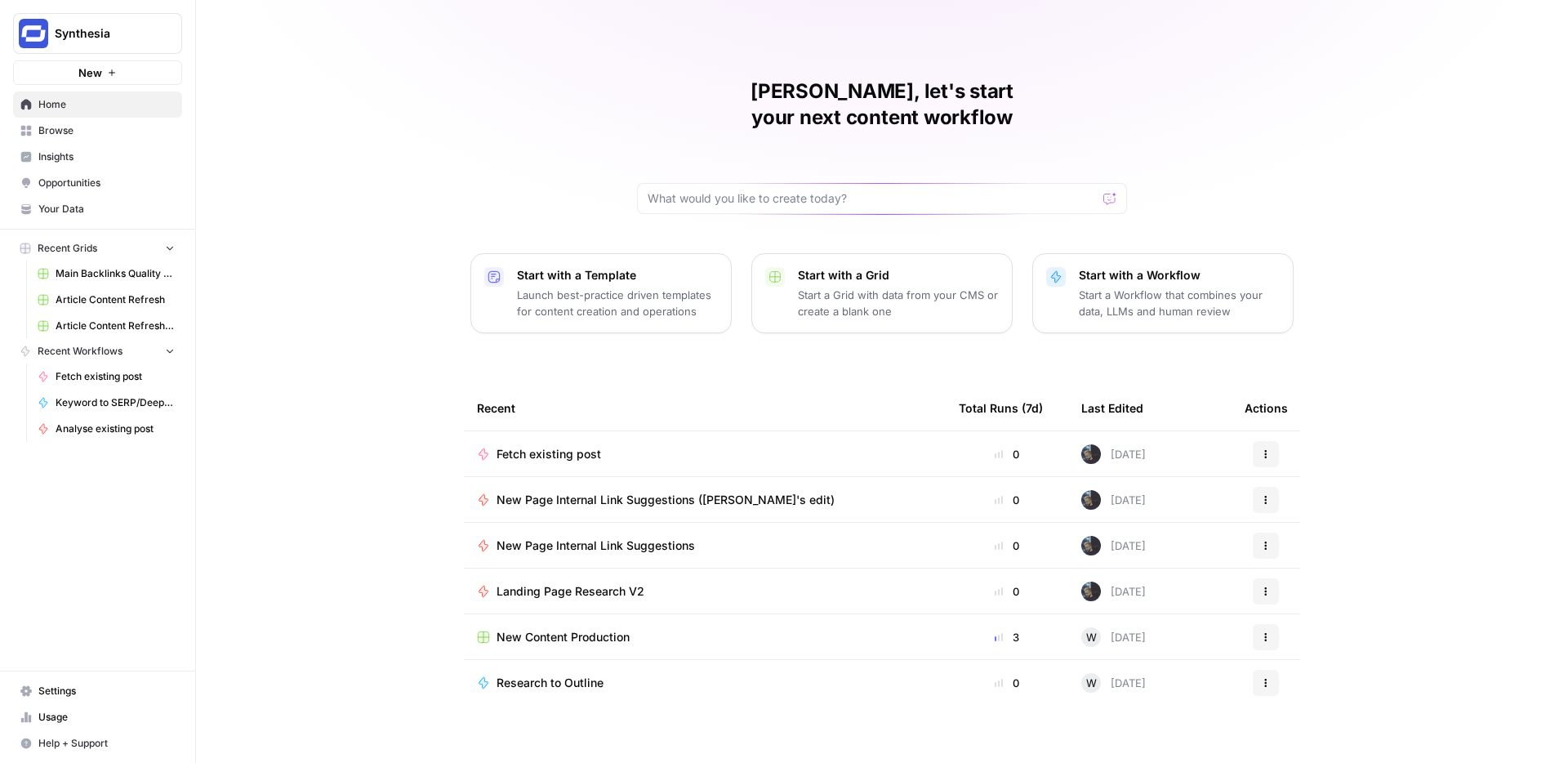
click at [99, 130] on span "Browse" at bounding box center [106, 130] width 137 height 14
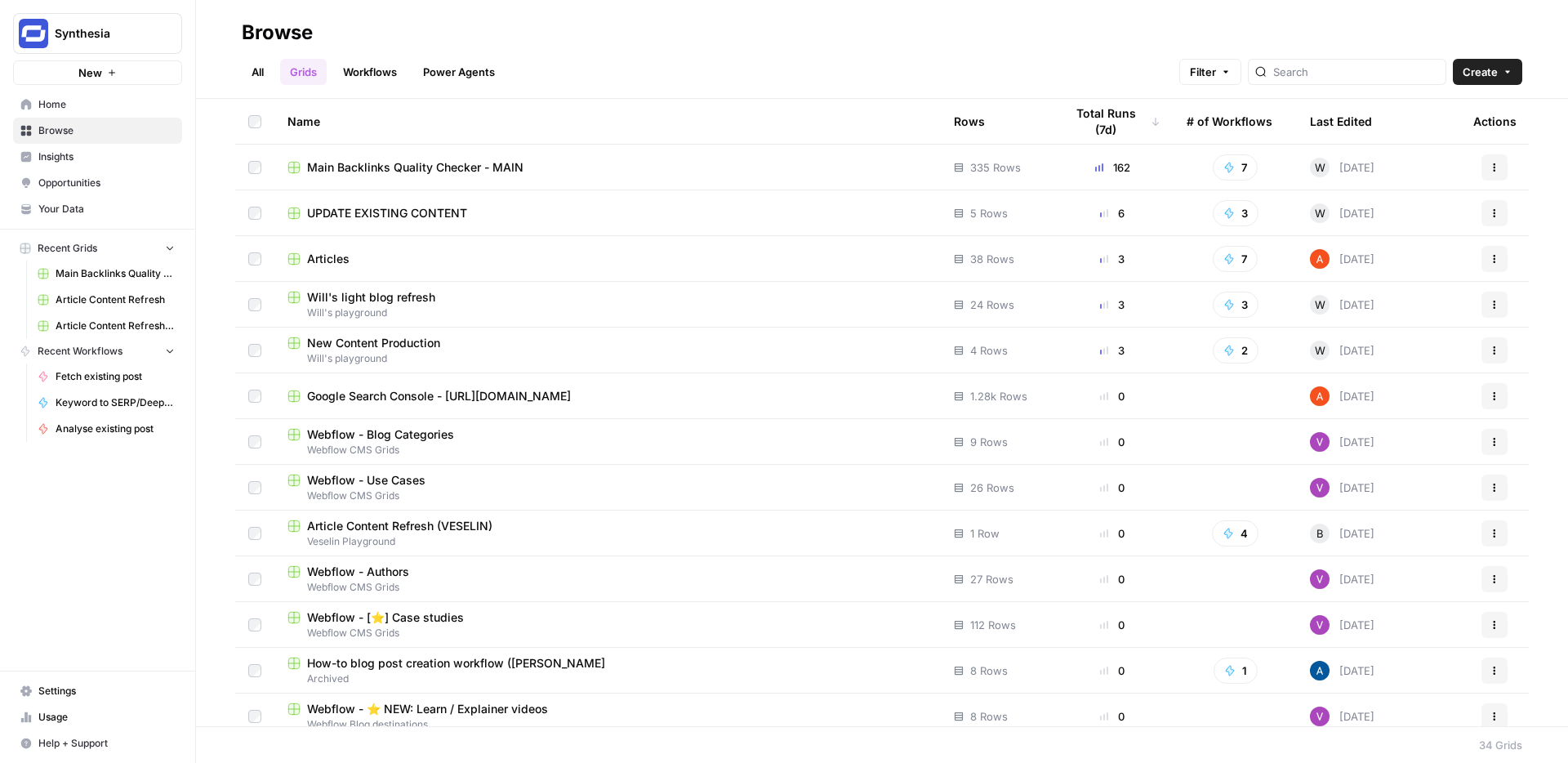
click at [396, 302] on span "Will's light blog refresh" at bounding box center [371, 298] width 129 height 16
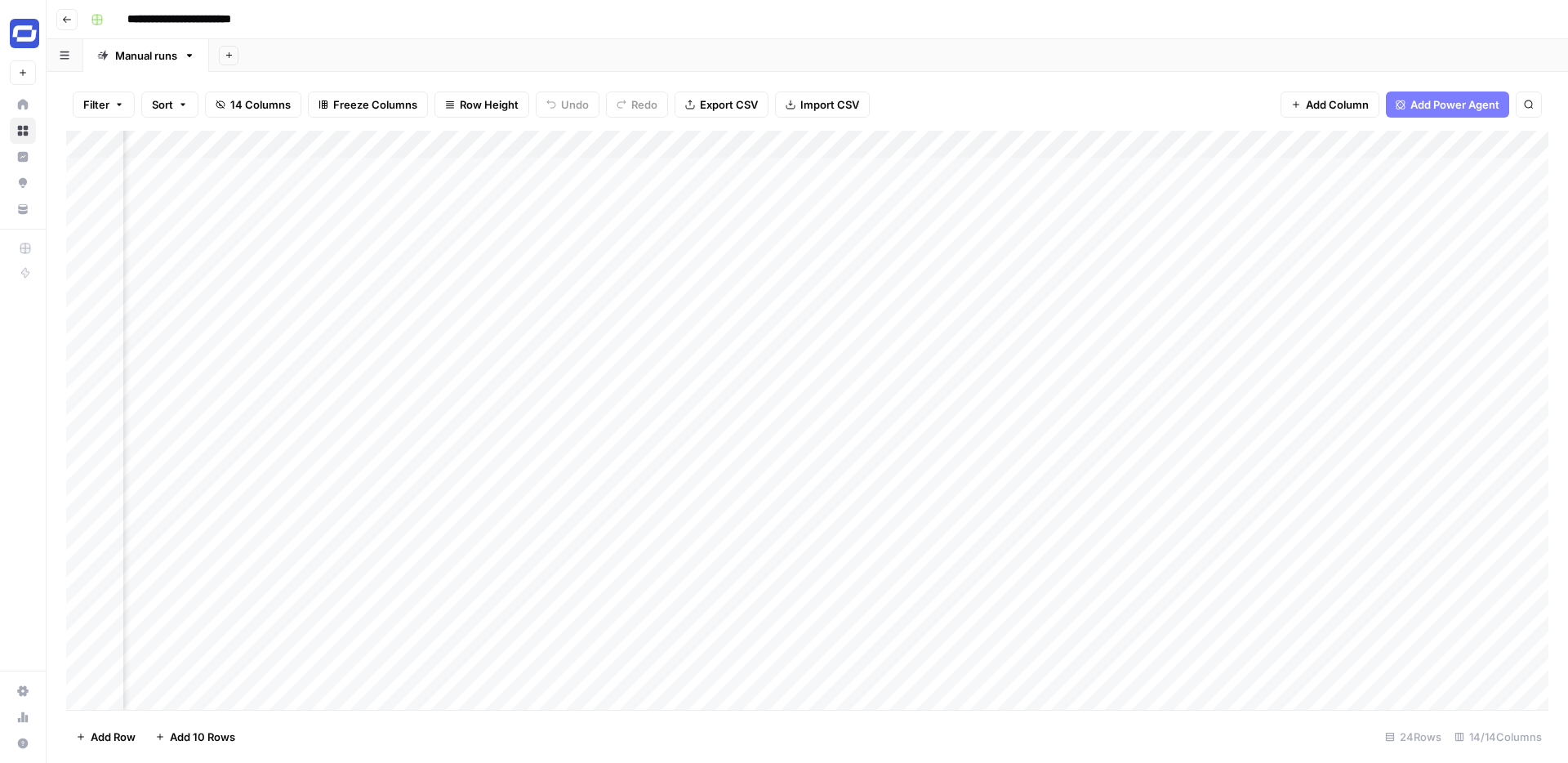
scroll to position [0, 1224]
click at [66, 20] on icon "button" at bounding box center [67, 19] width 10 height 10
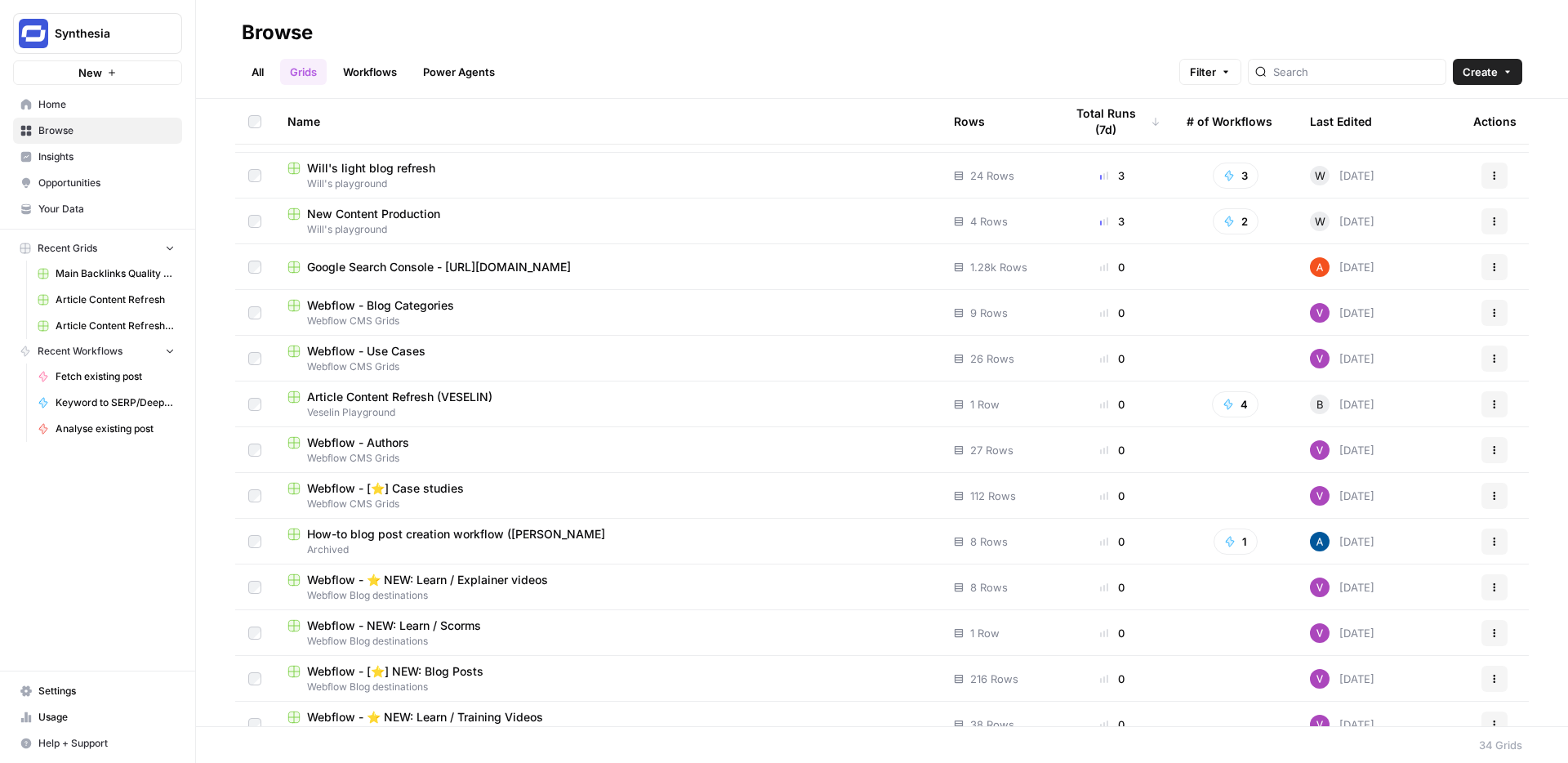
scroll to position [135, 0]
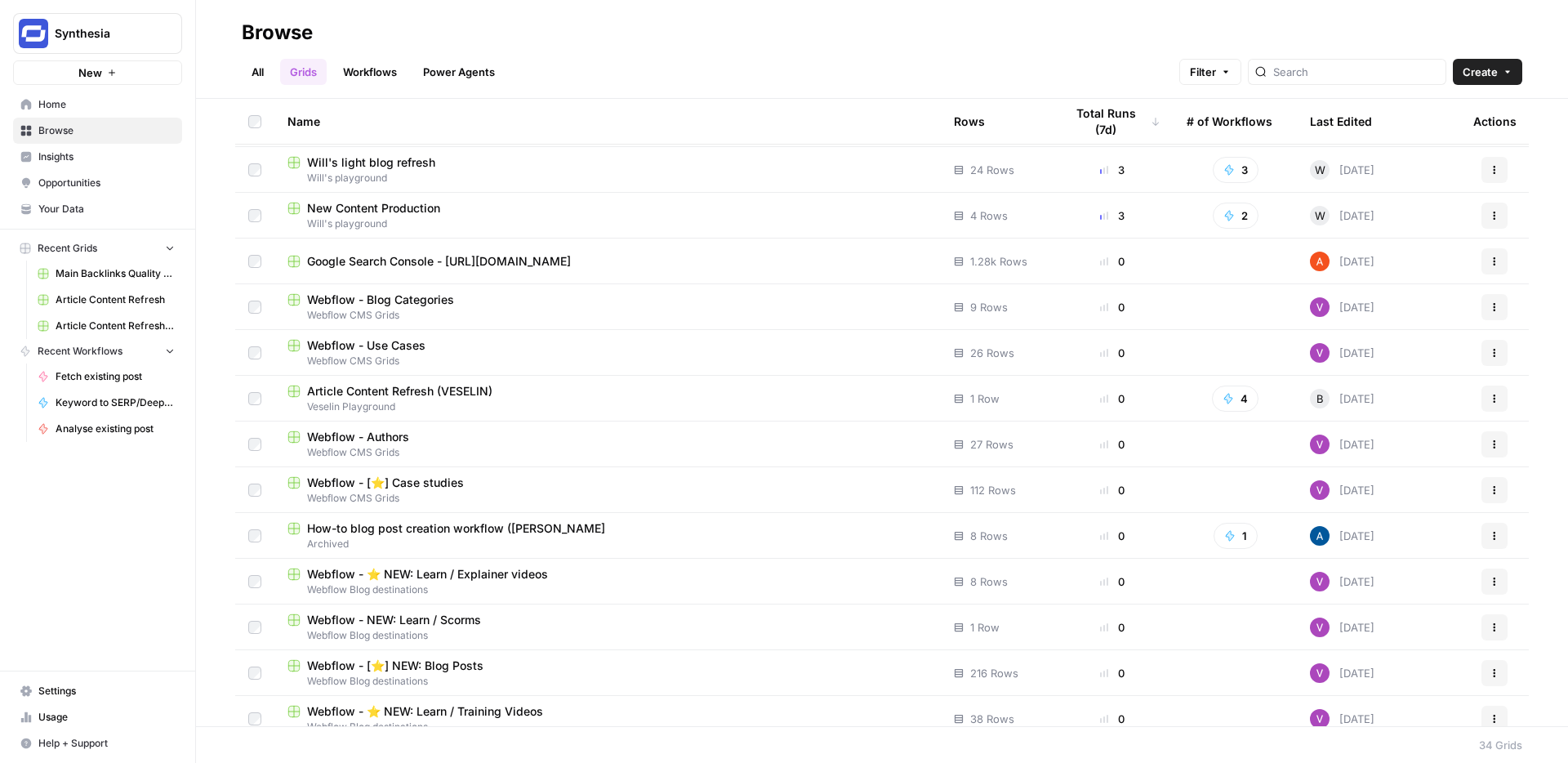
click at [472, 532] on span "How-to blog post creation workflow (Steven) Grid" at bounding box center [456, 529] width 298 height 16
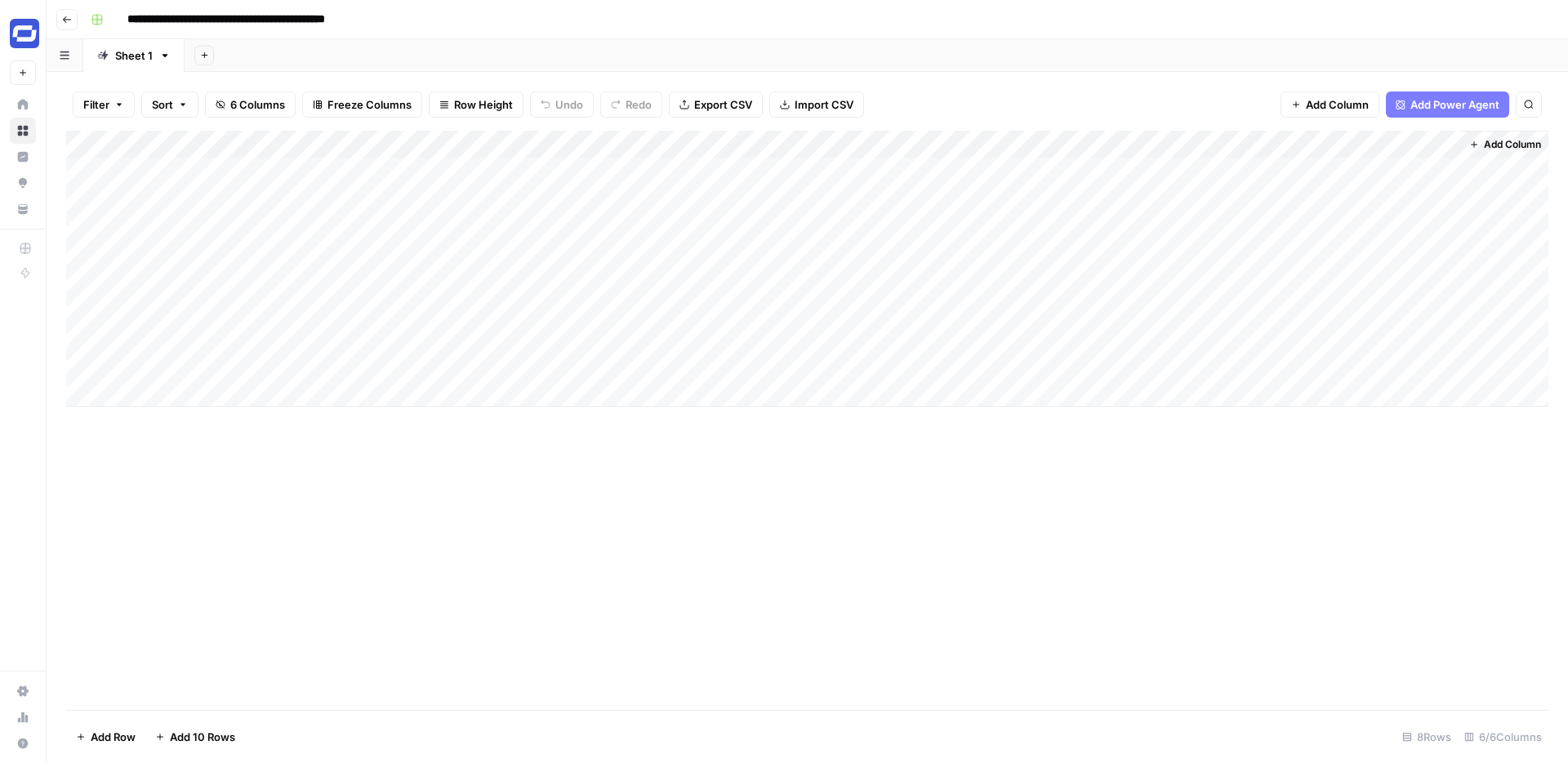
scroll to position [0, 3]
click at [69, 21] on icon "button" at bounding box center [67, 19] width 10 height 10
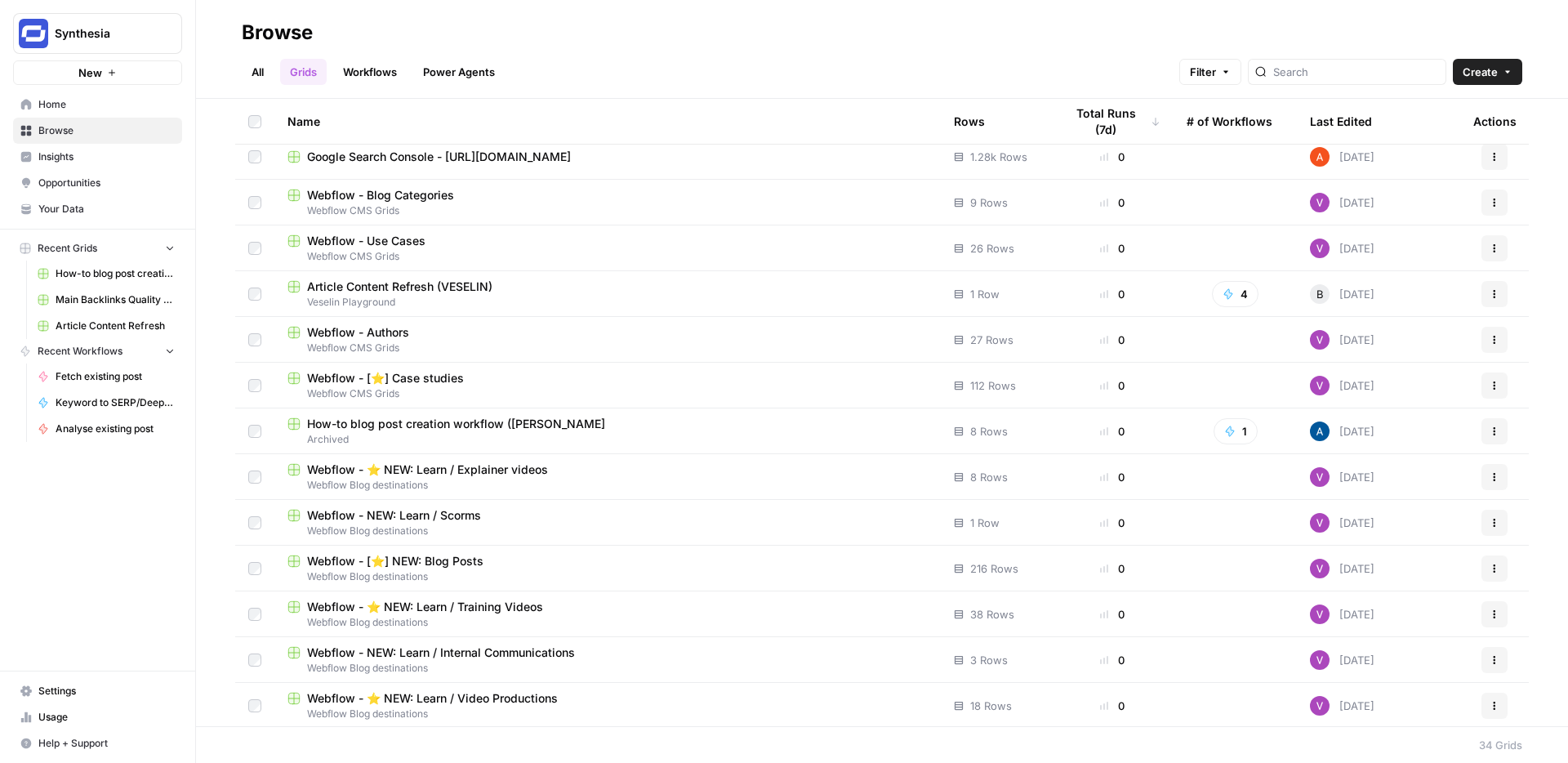
scroll to position [309, 0]
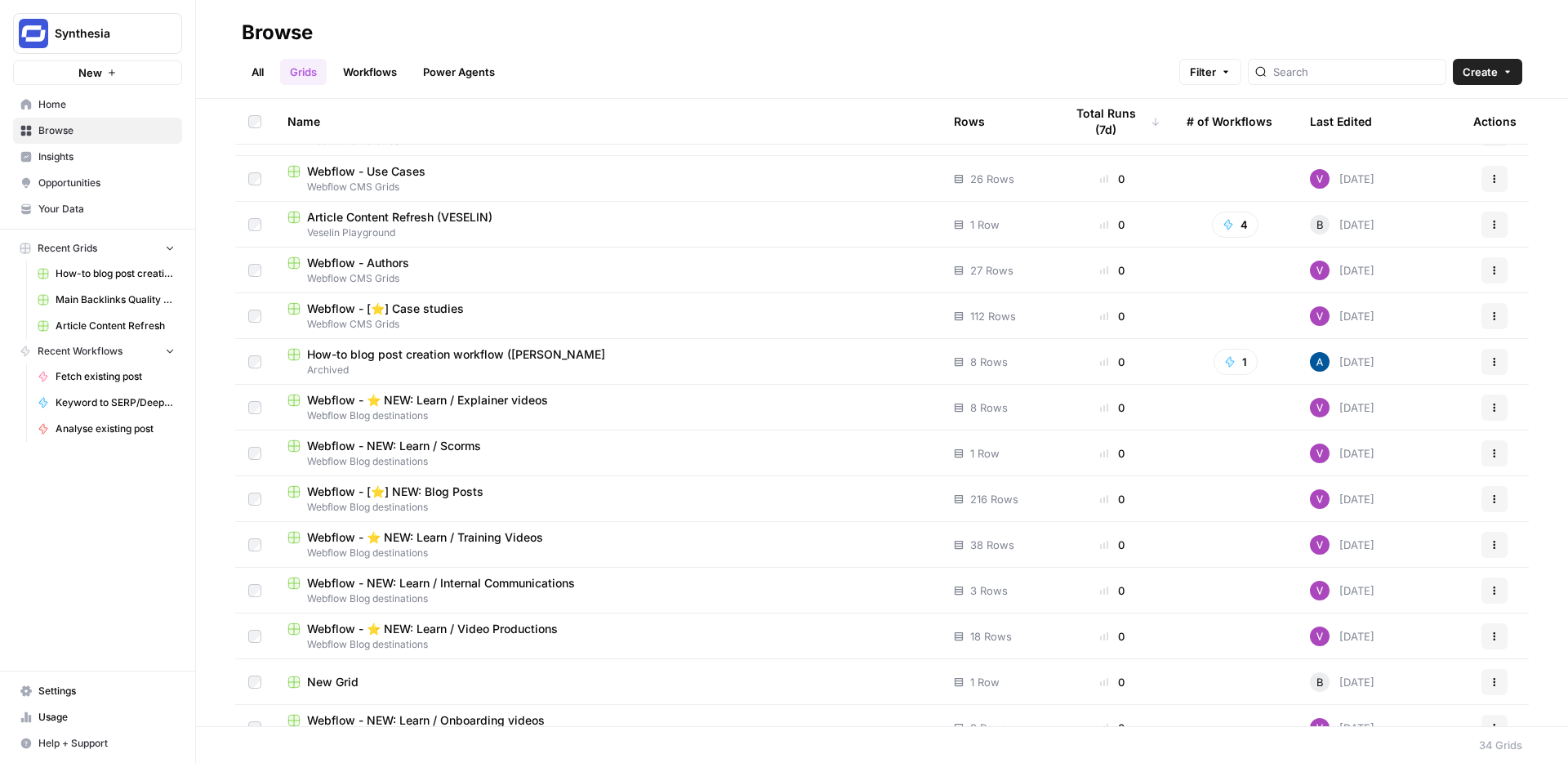
click at [381, 71] on link "Workflows" at bounding box center [370, 71] width 73 height 26
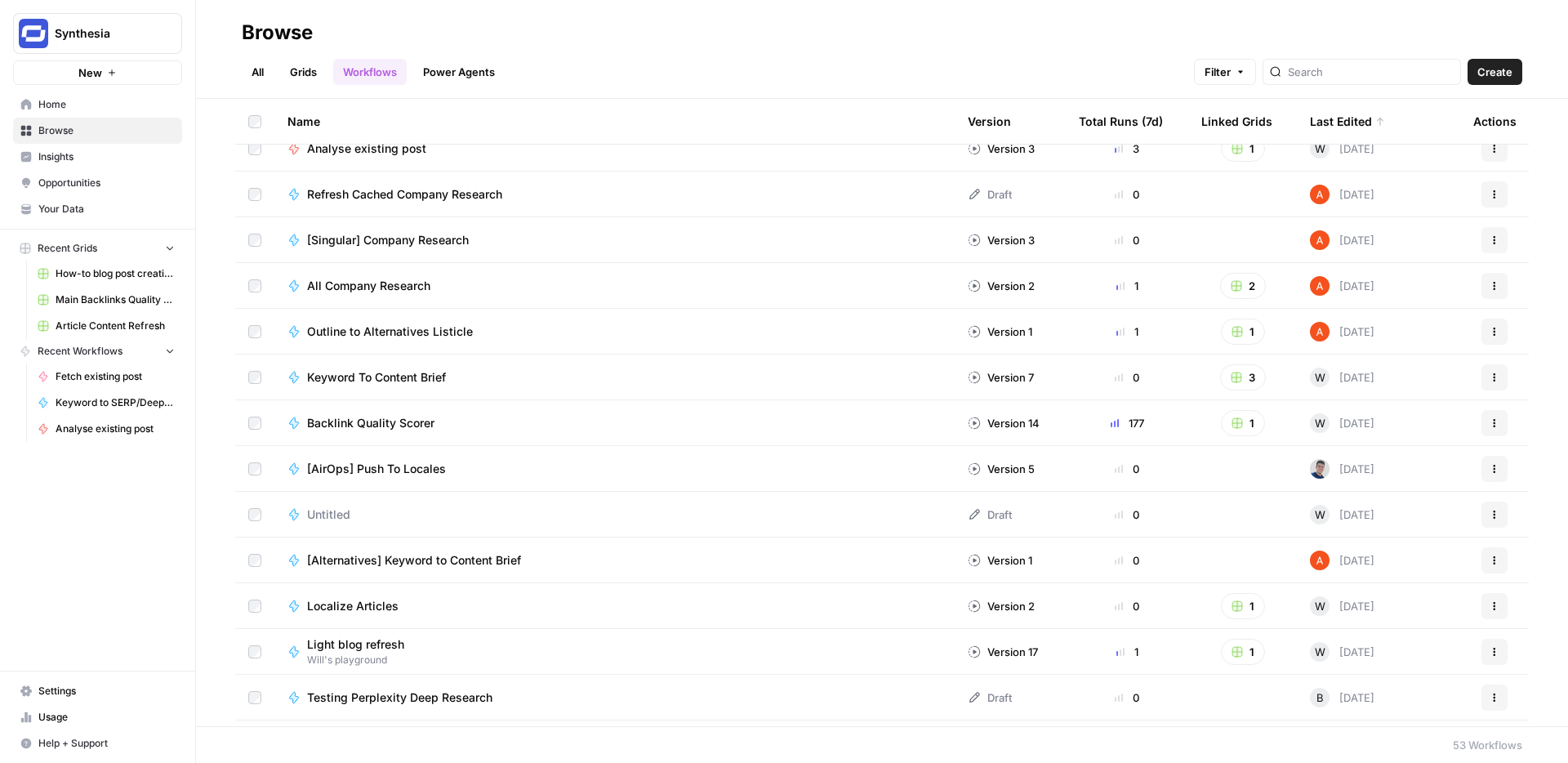
scroll to position [328, 0]
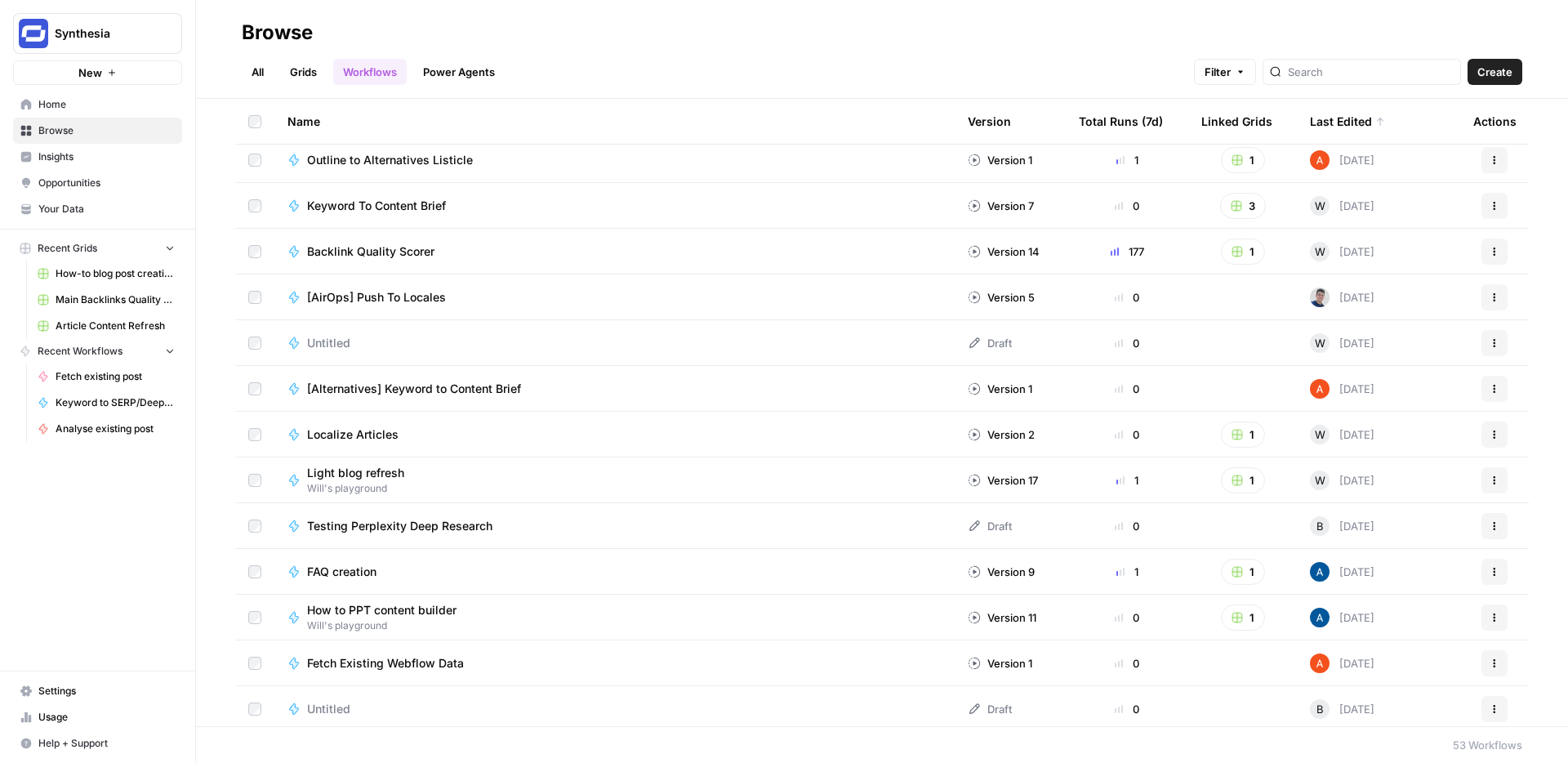
click at [1090, 121] on div "Total Runs (7d)" at bounding box center [1121, 122] width 84 height 45
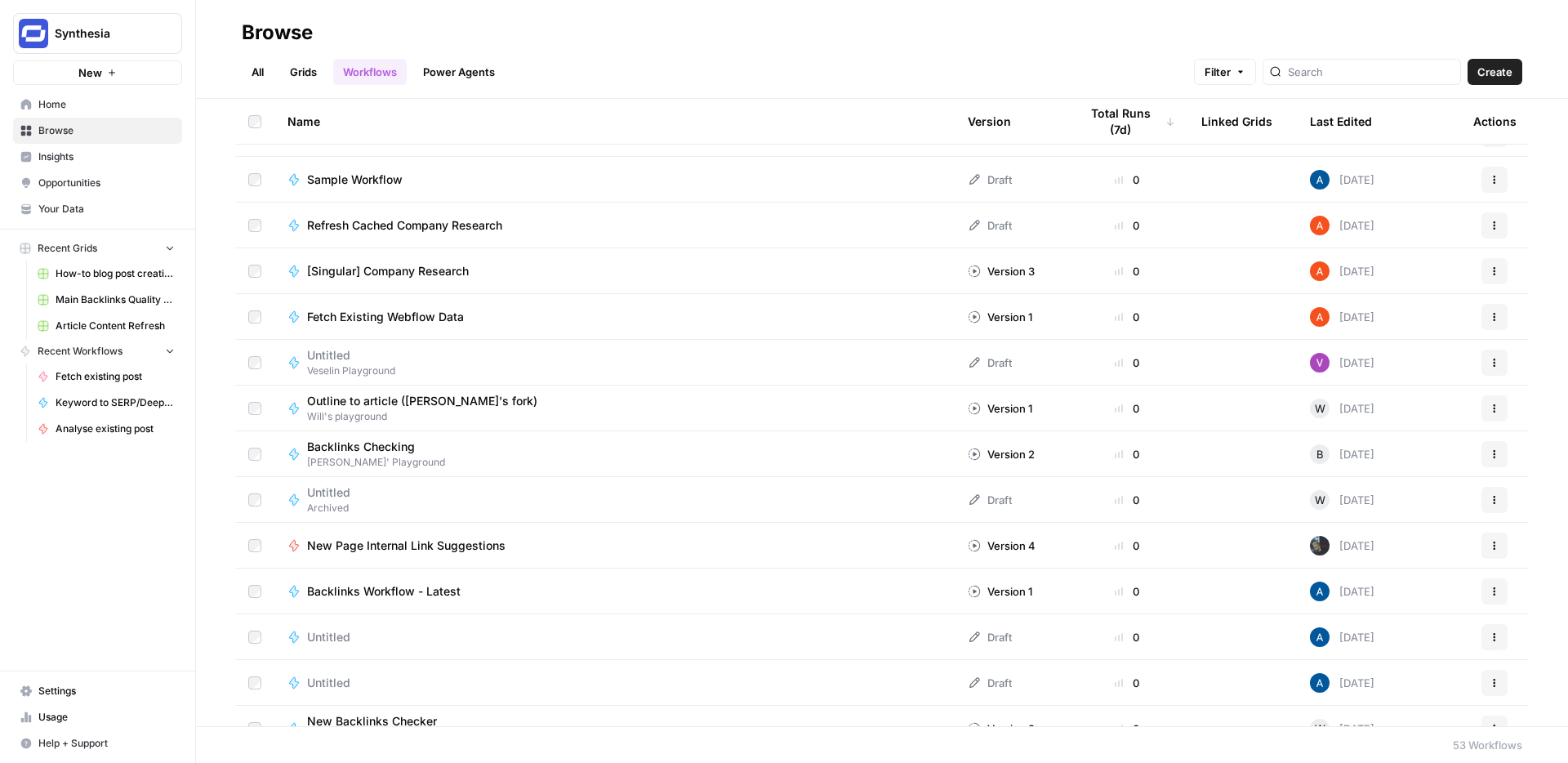
scroll to position [938, 0]
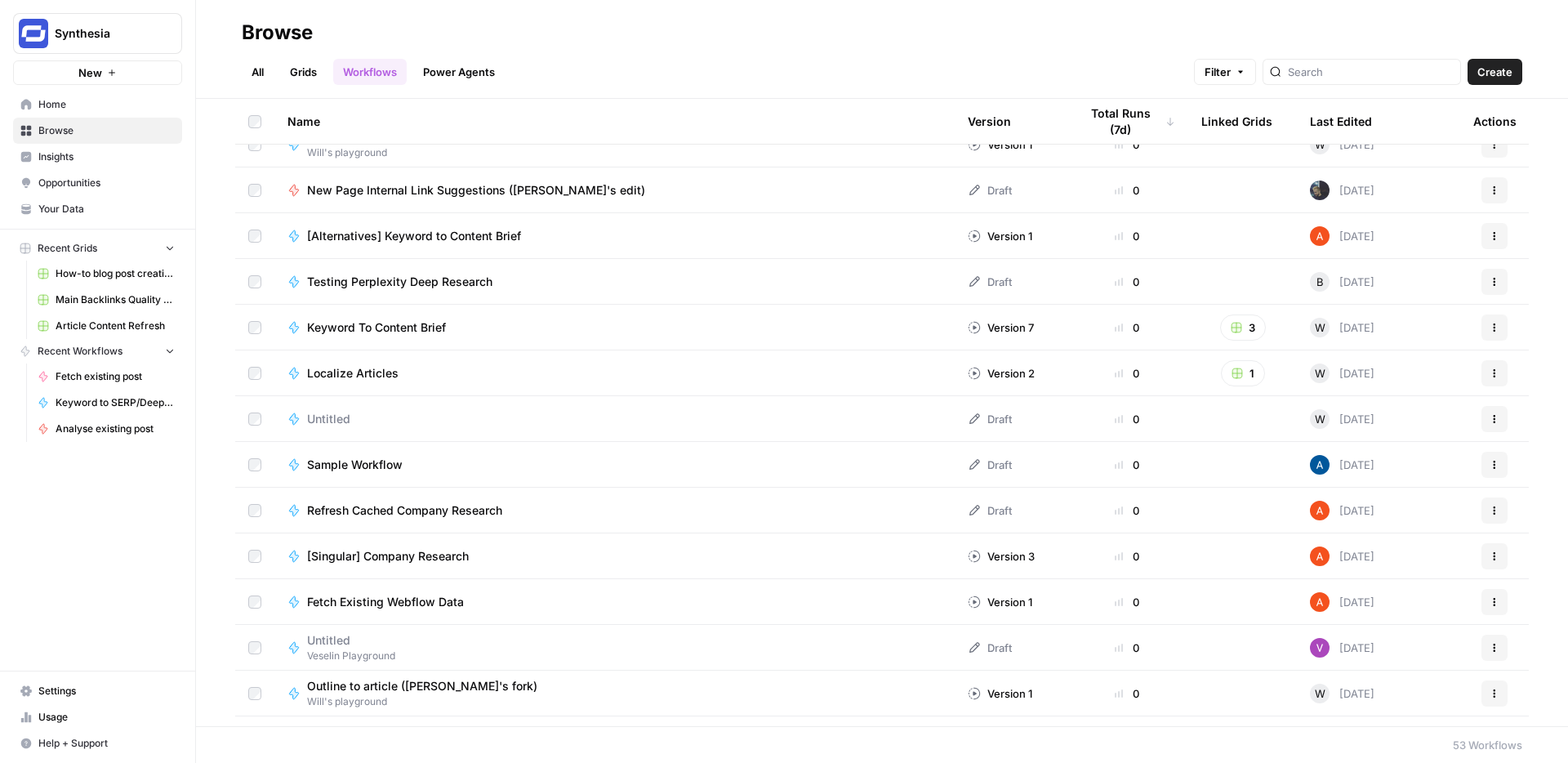
click at [304, 70] on link "Grids" at bounding box center [304, 71] width 46 height 26
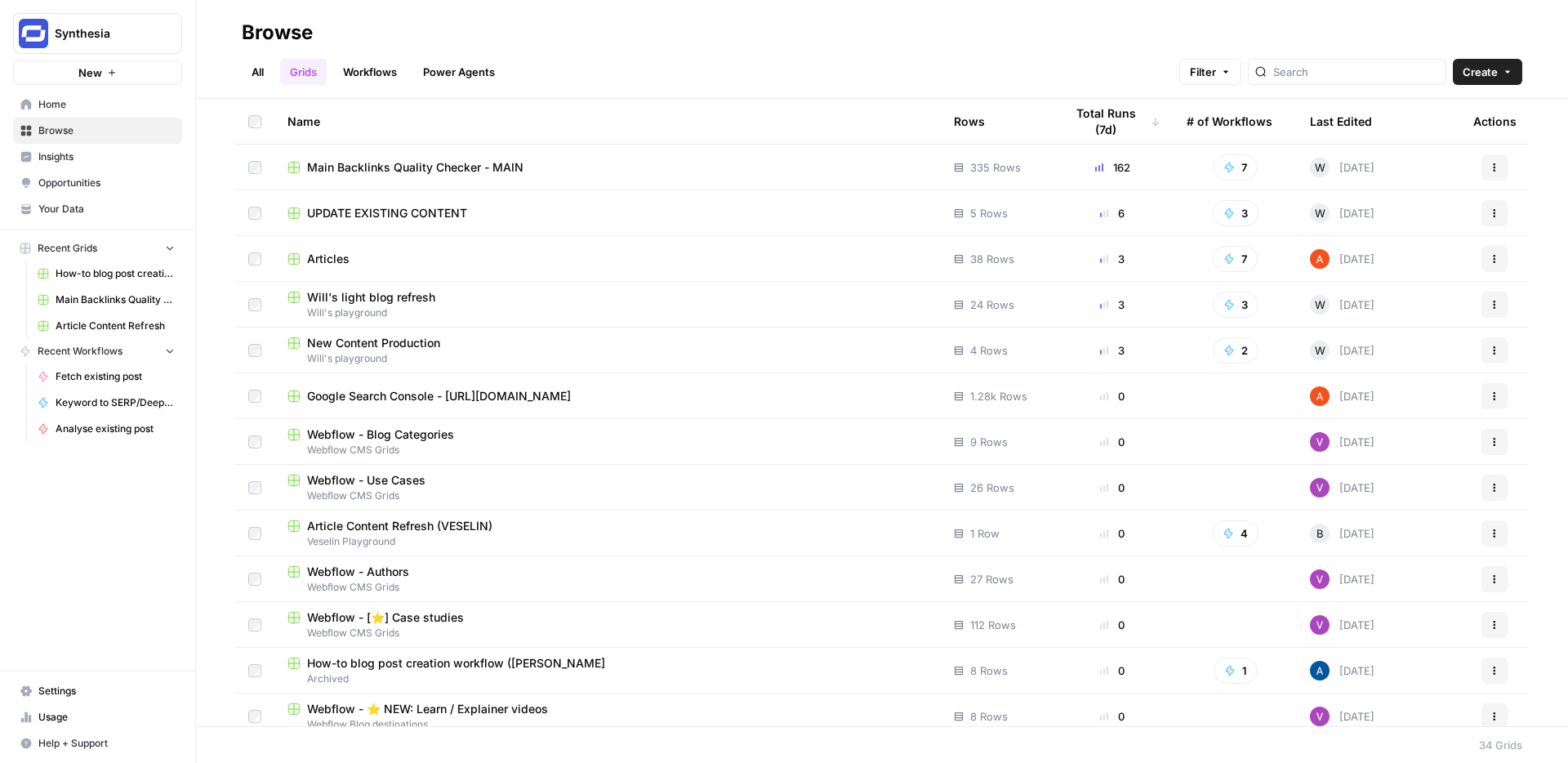
click at [515, 265] on div "Articles" at bounding box center [607, 259] width 640 height 16
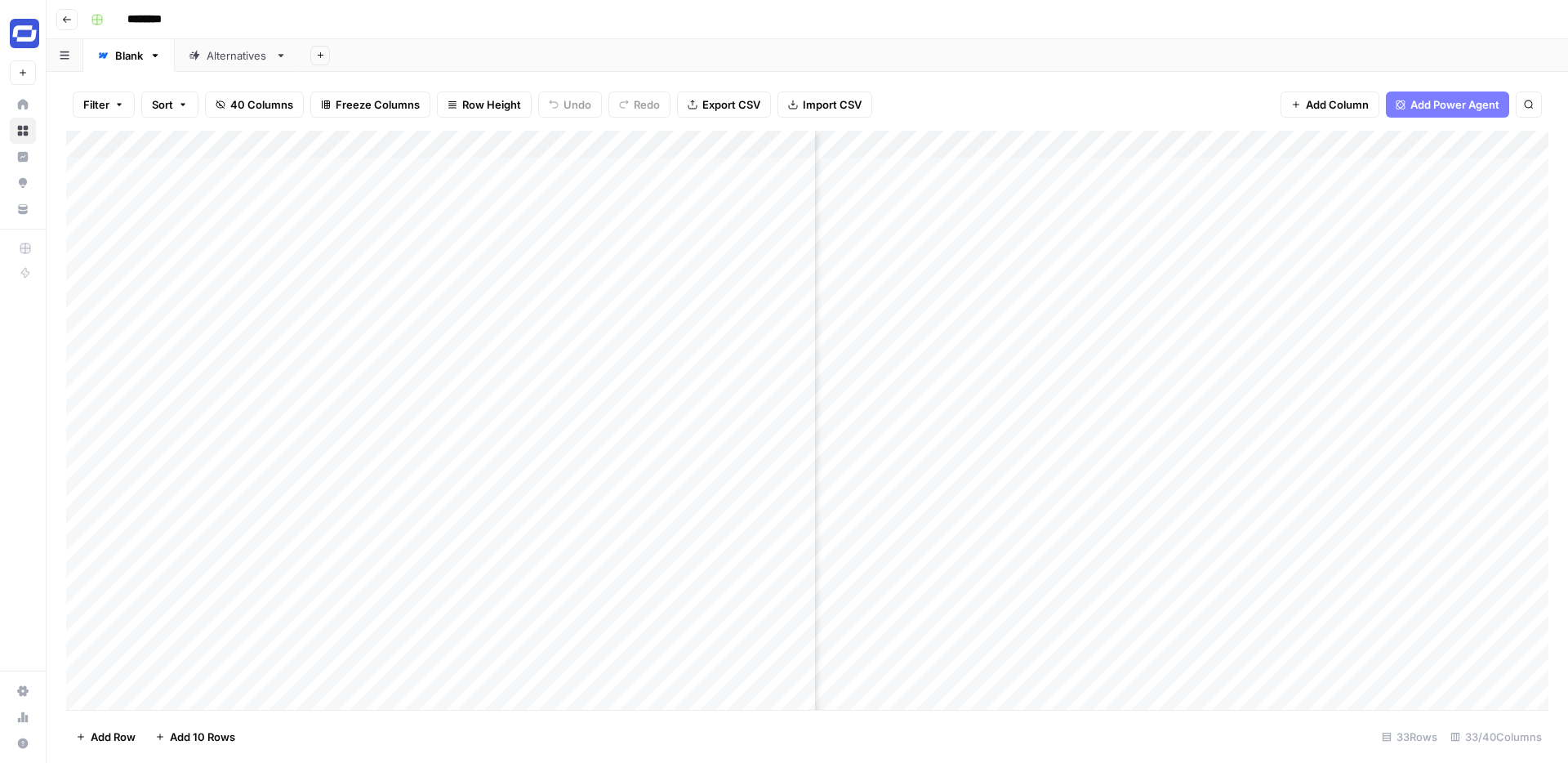
scroll to position [0, 4062]
click at [1121, 147] on div "Add Column" at bounding box center [807, 420] width 1482 height 580
click at [1047, 238] on span "Edit" at bounding box center [1083, 245] width 143 height 16
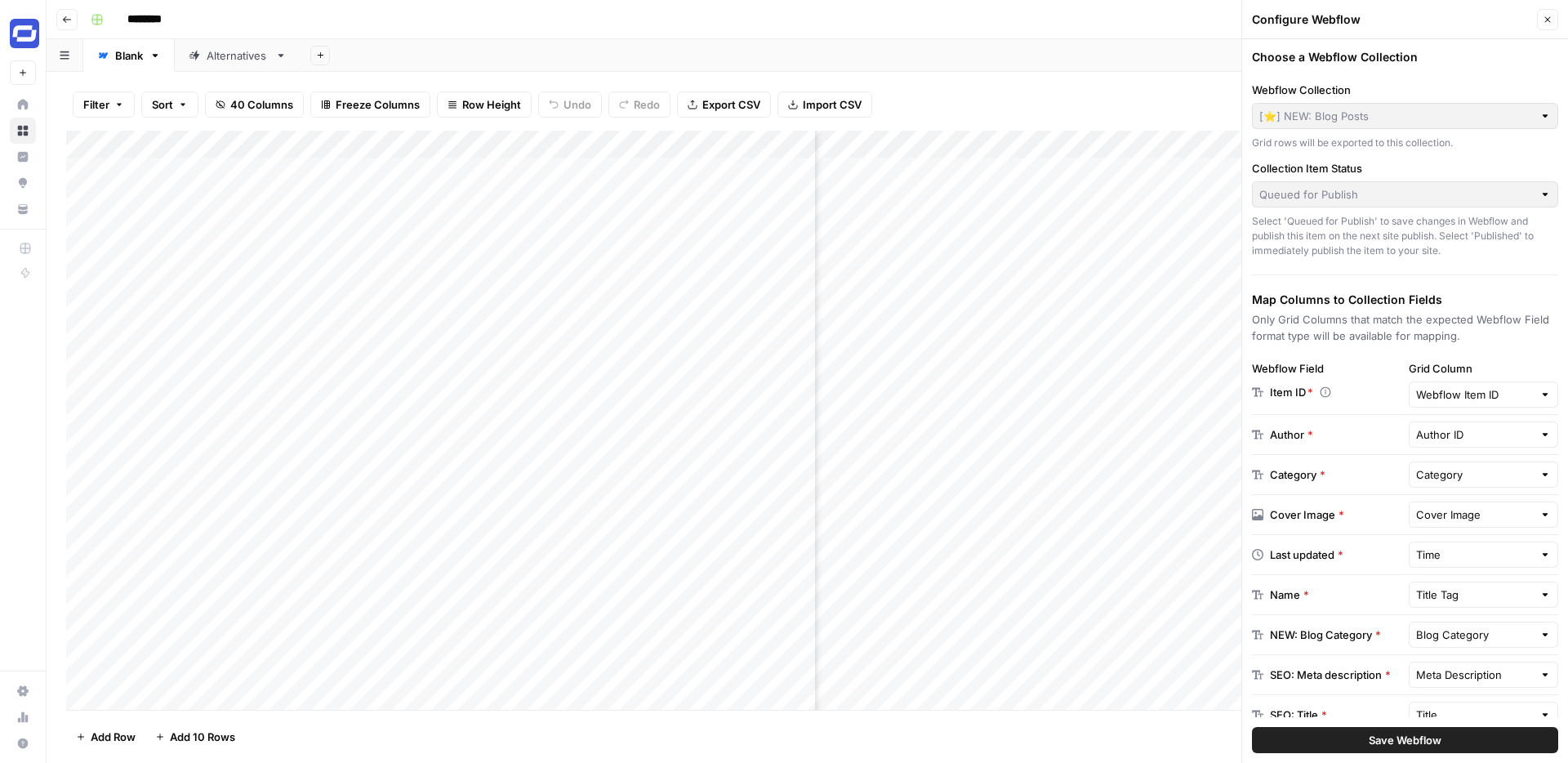
click at [1547, 13] on button "Close" at bounding box center [1548, 20] width 21 height 21
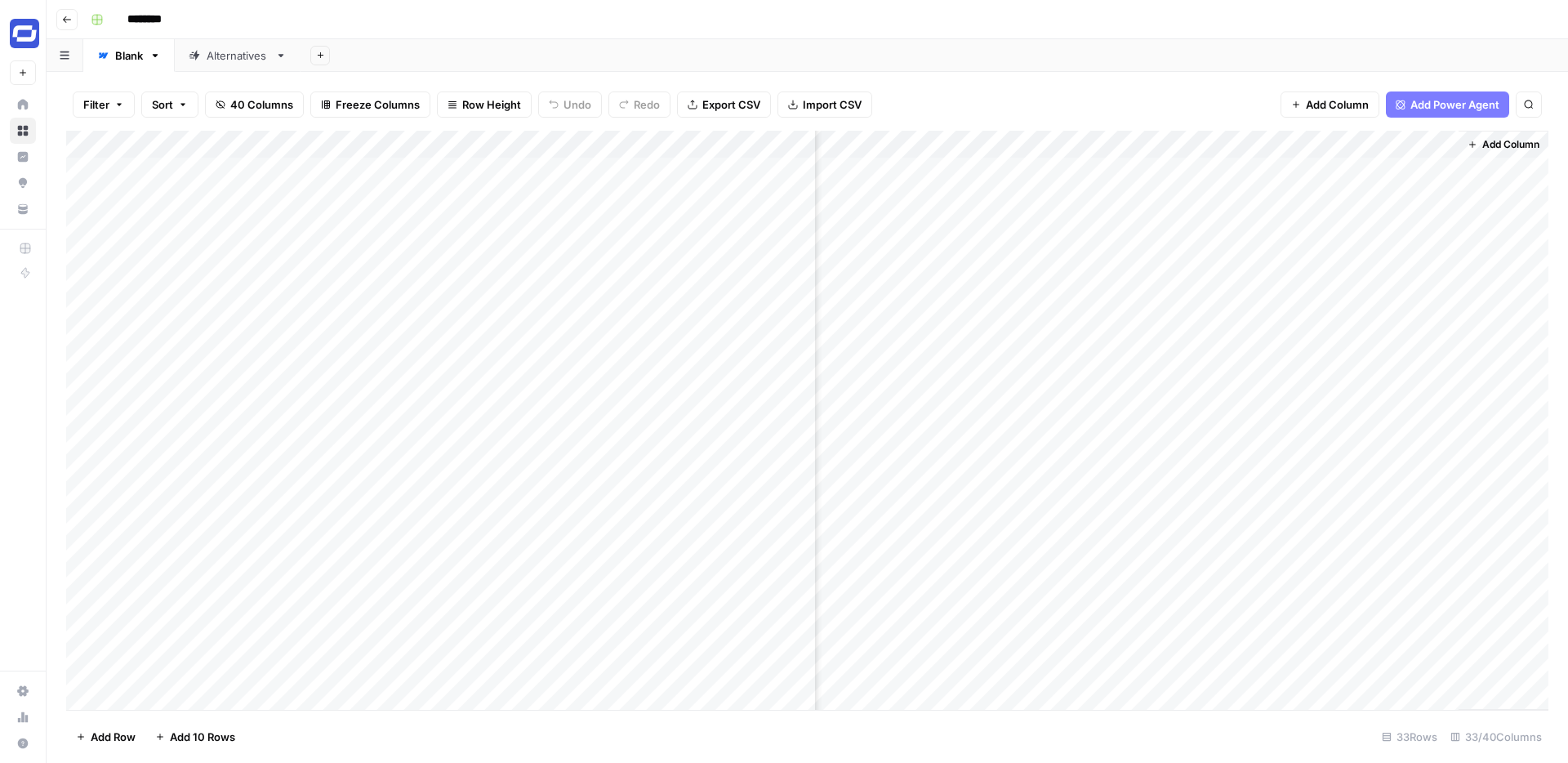
click at [1237, 146] on div "Add Column" at bounding box center [807, 420] width 1482 height 580
click at [1063, 145] on div "Add Column" at bounding box center [807, 420] width 1482 height 580
click at [985, 73] on div "Filter Sort 40 Columns Freeze Columns Row Height Undo Redo Export CSV Import CS…" at bounding box center [807, 418] width 1522 height 692
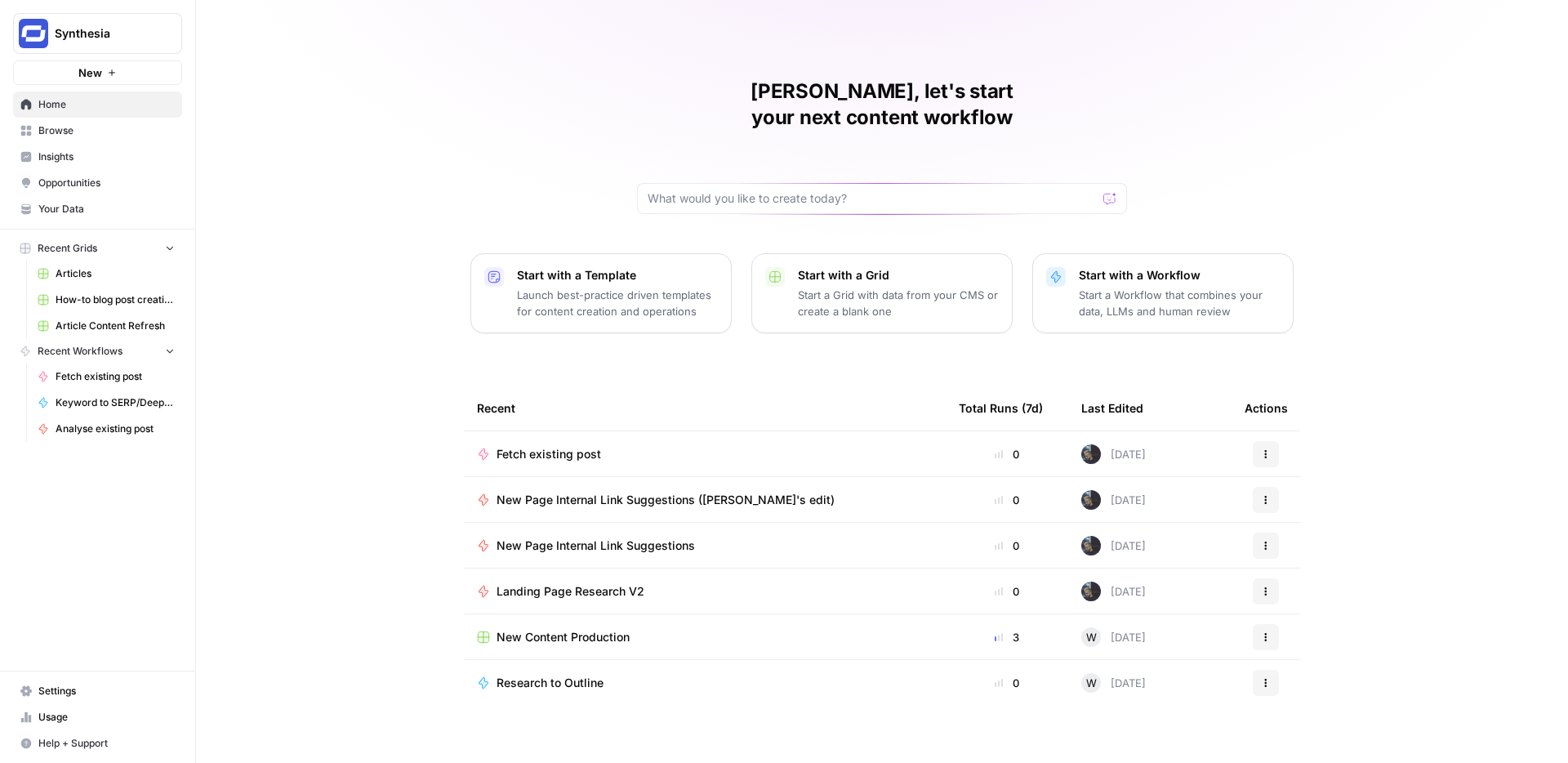
click at [162, 39] on icon "Workspace: Synthesia" at bounding box center [168, 33] width 16 height 16
click at [268, 375] on div "Steven, let's start your next content workflow Start with a Template Launch bes…" at bounding box center [882, 389] width 1372 height 778
click at [71, 684] on span "Settings" at bounding box center [106, 692] width 137 height 14
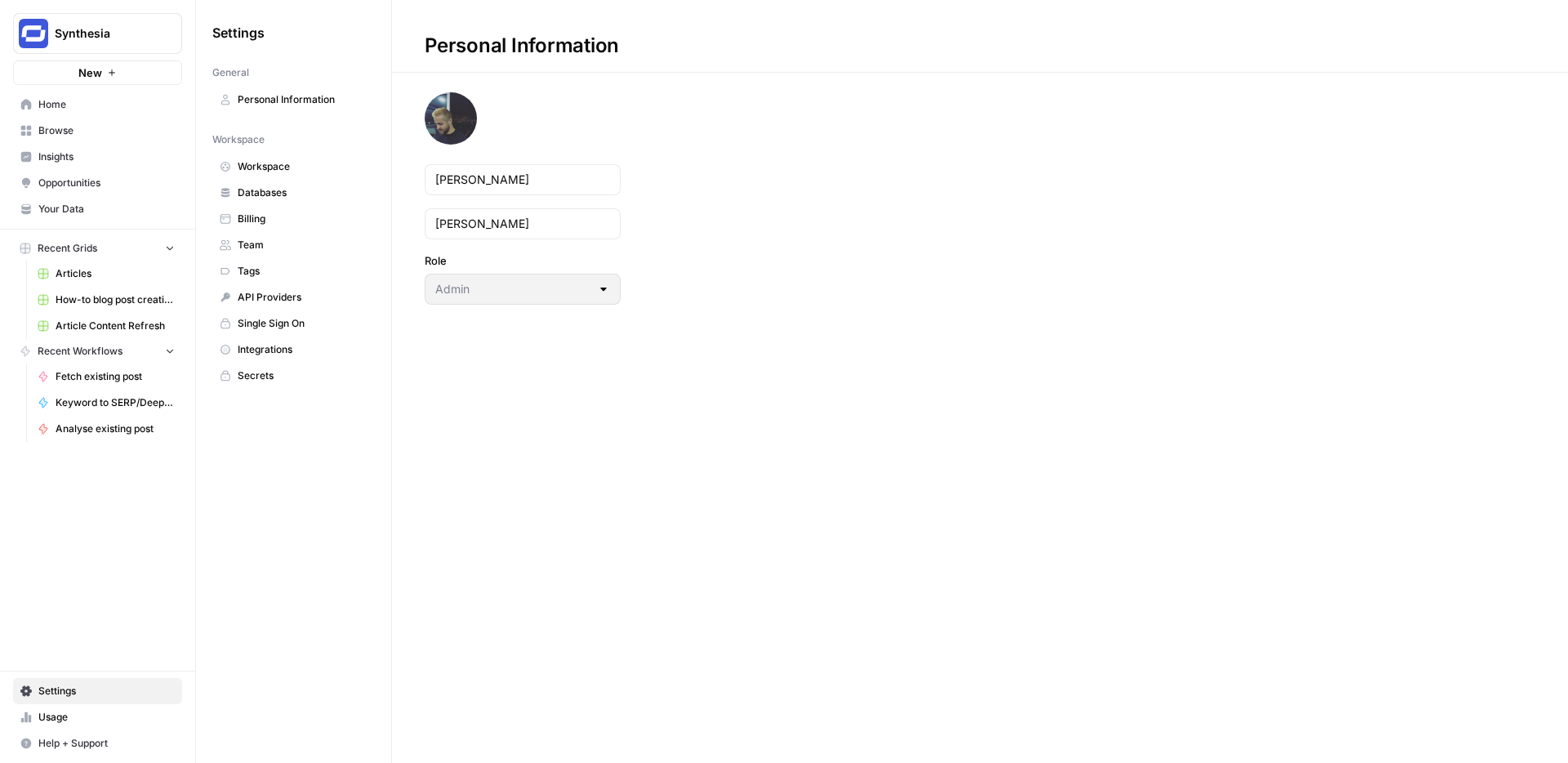
click at [258, 353] on span "Integrations" at bounding box center [302, 349] width 129 height 14
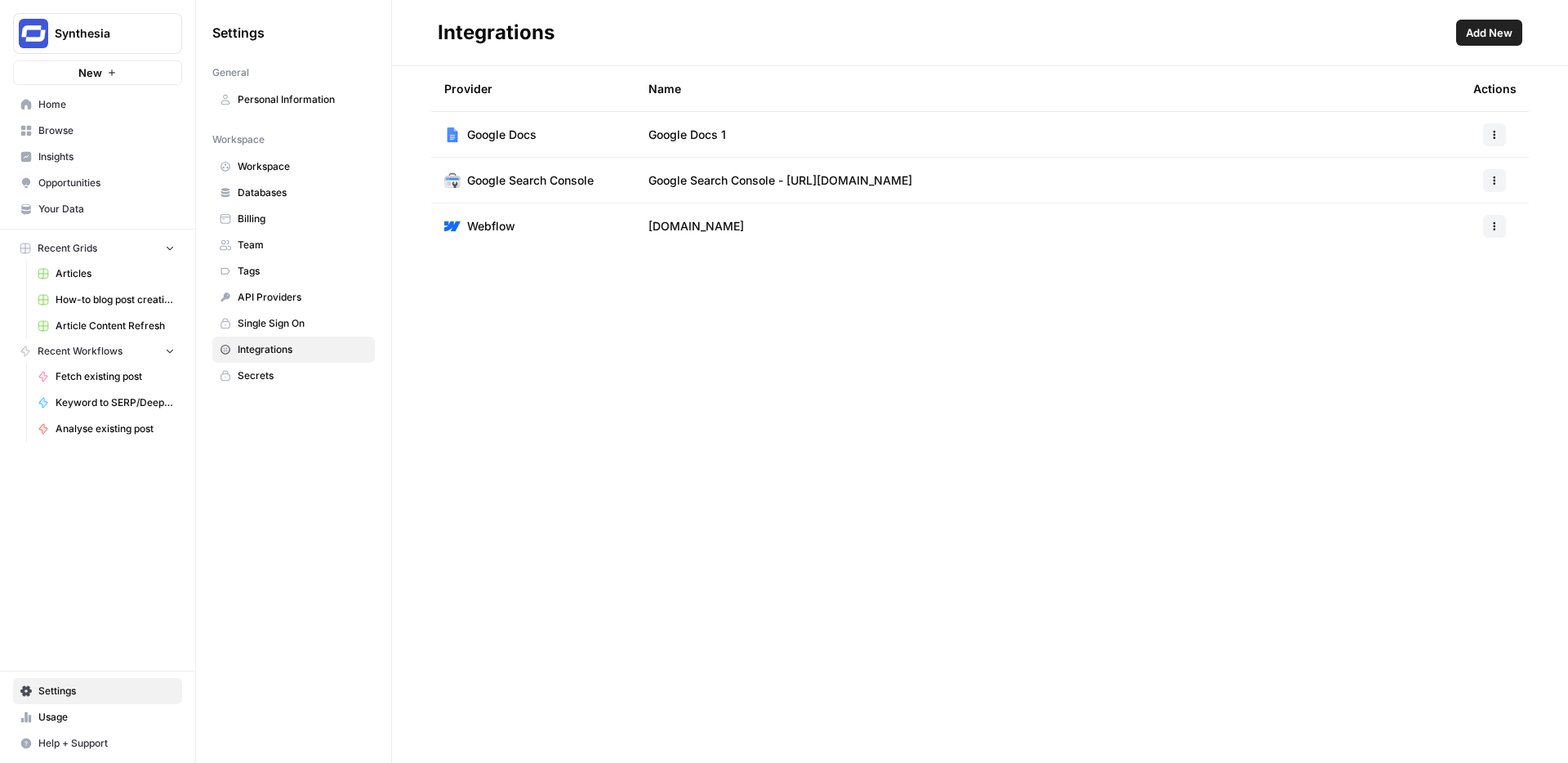
click at [1493, 227] on icon "button" at bounding box center [1495, 226] width 10 height 10
click at [1468, 260] on span "Edit" at bounding box center [1460, 263] width 53 height 16
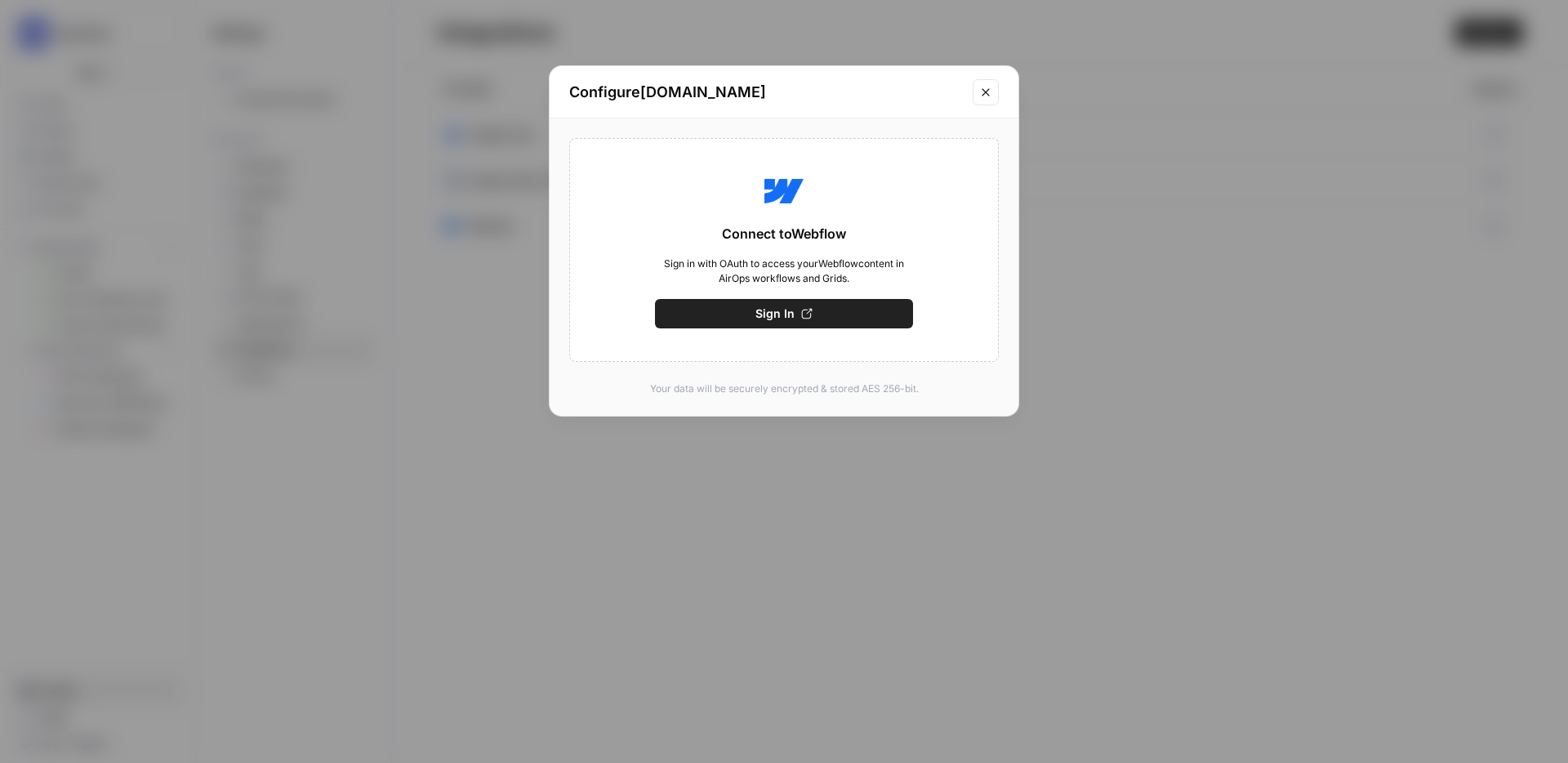
click at [988, 91] on icon "Close modal" at bounding box center [986, 92] width 13 height 13
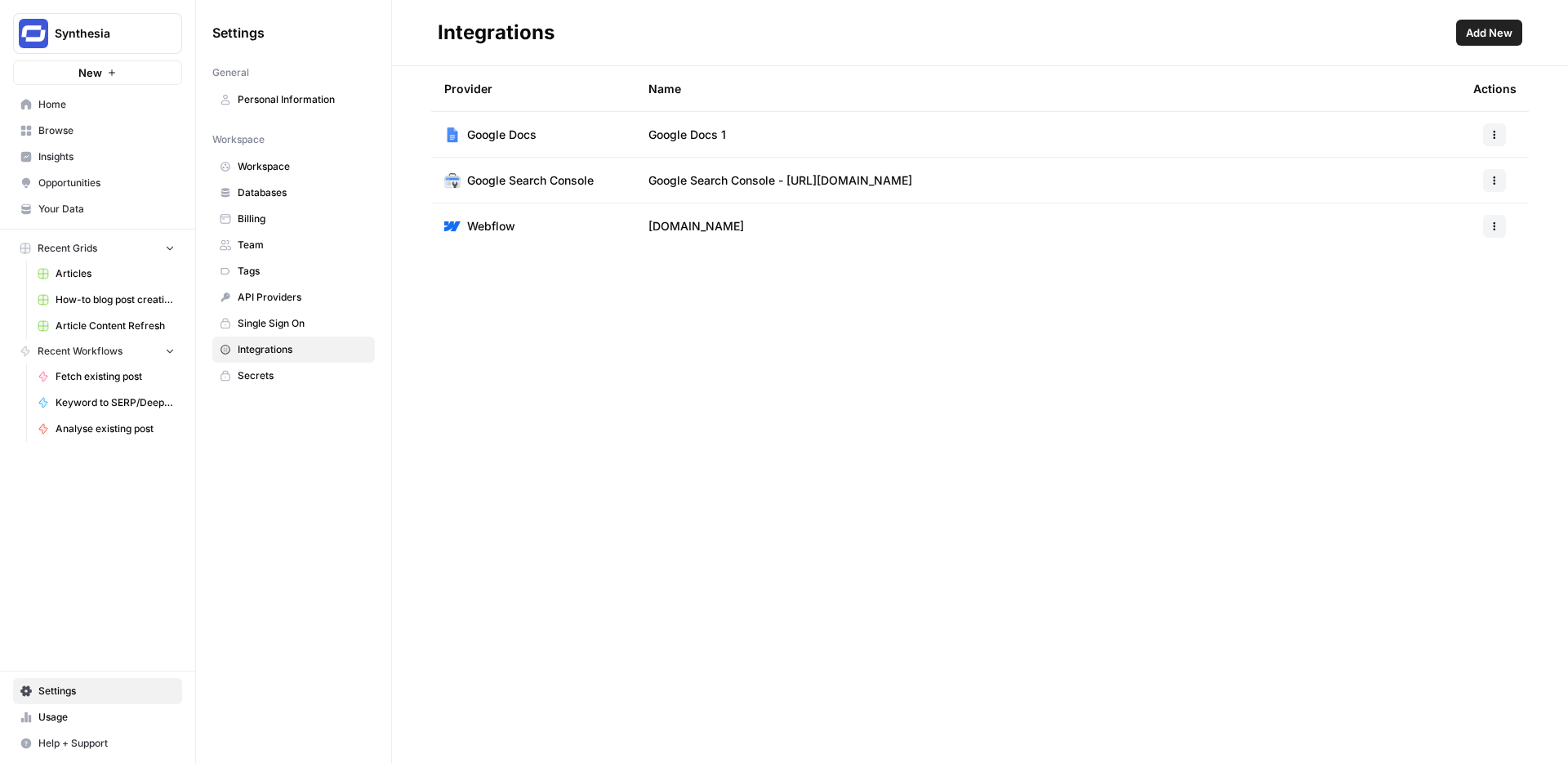
click at [685, 230] on span "SYNTHESIA.IO" at bounding box center [696, 226] width 96 height 16
click at [1483, 217] on button "button" at bounding box center [1495, 227] width 23 height 23
click at [1460, 255] on span "Edit" at bounding box center [1460, 263] width 53 height 16
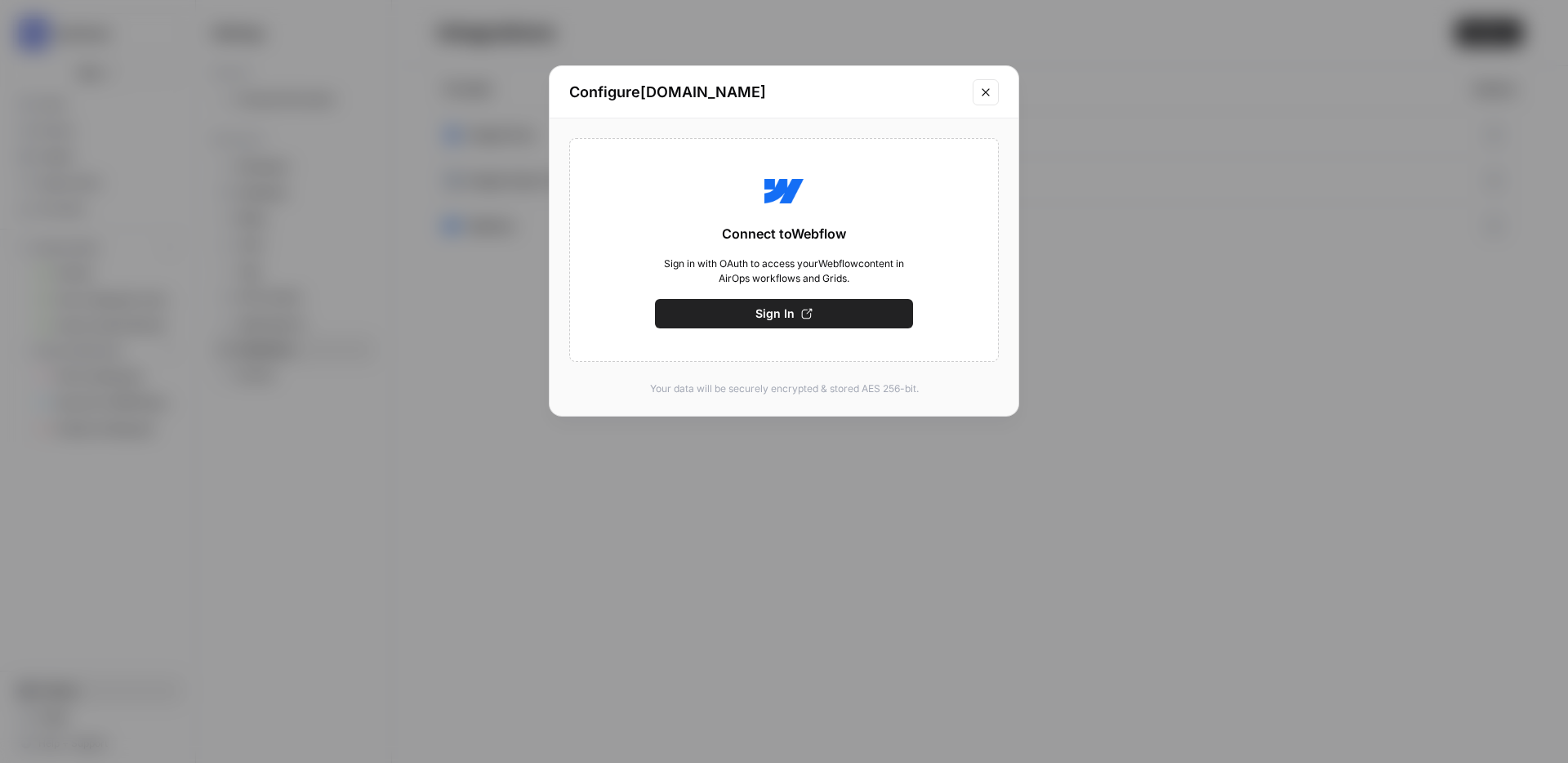
click at [888, 305] on button "Sign In" at bounding box center [784, 314] width 258 height 29
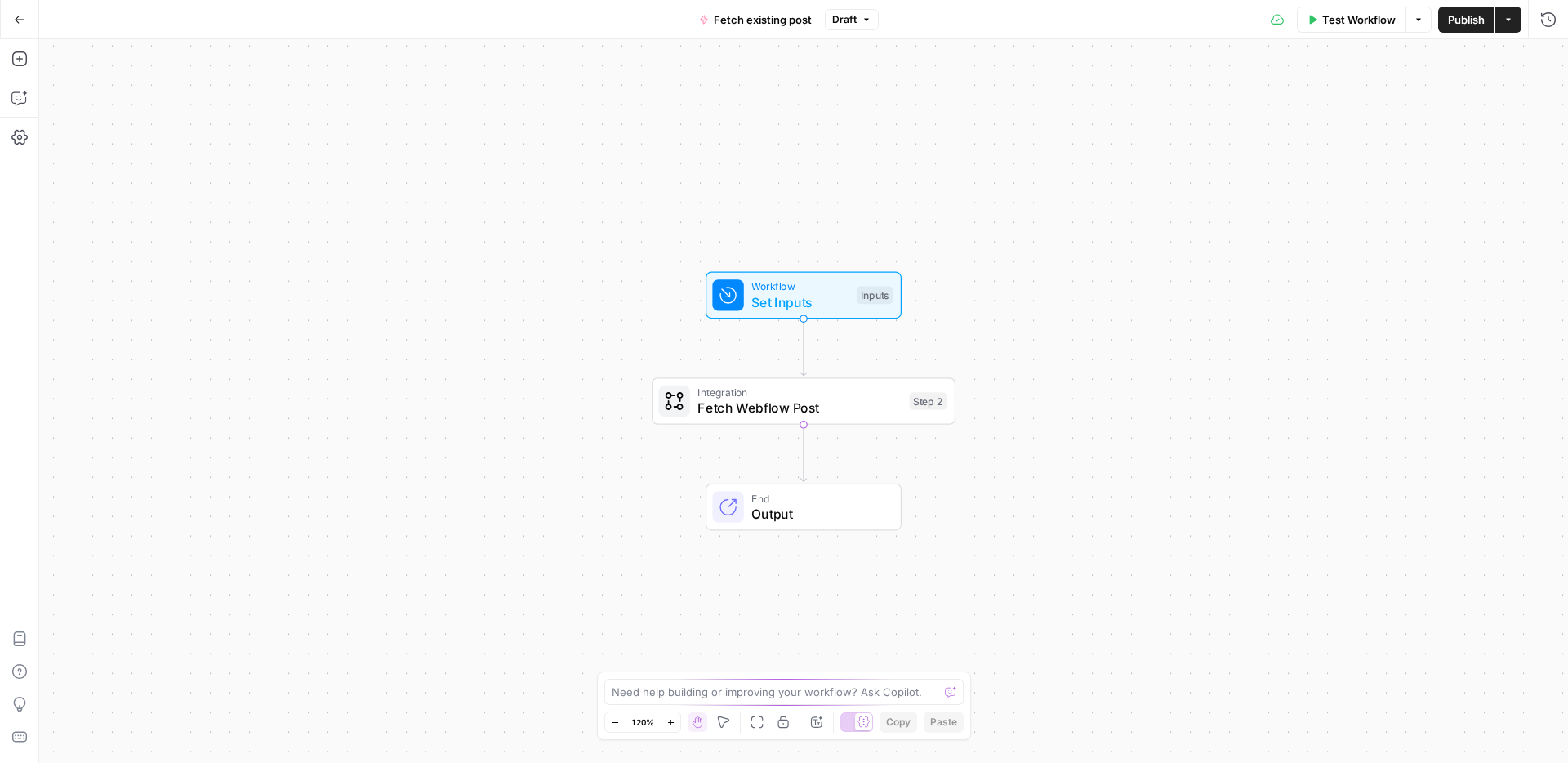
click at [847, 24] on span "Draft" at bounding box center [844, 20] width 24 height 14
click at [858, 105] on div "[DATE] by [PERSON_NAME]" at bounding box center [963, 112] width 248 height 14
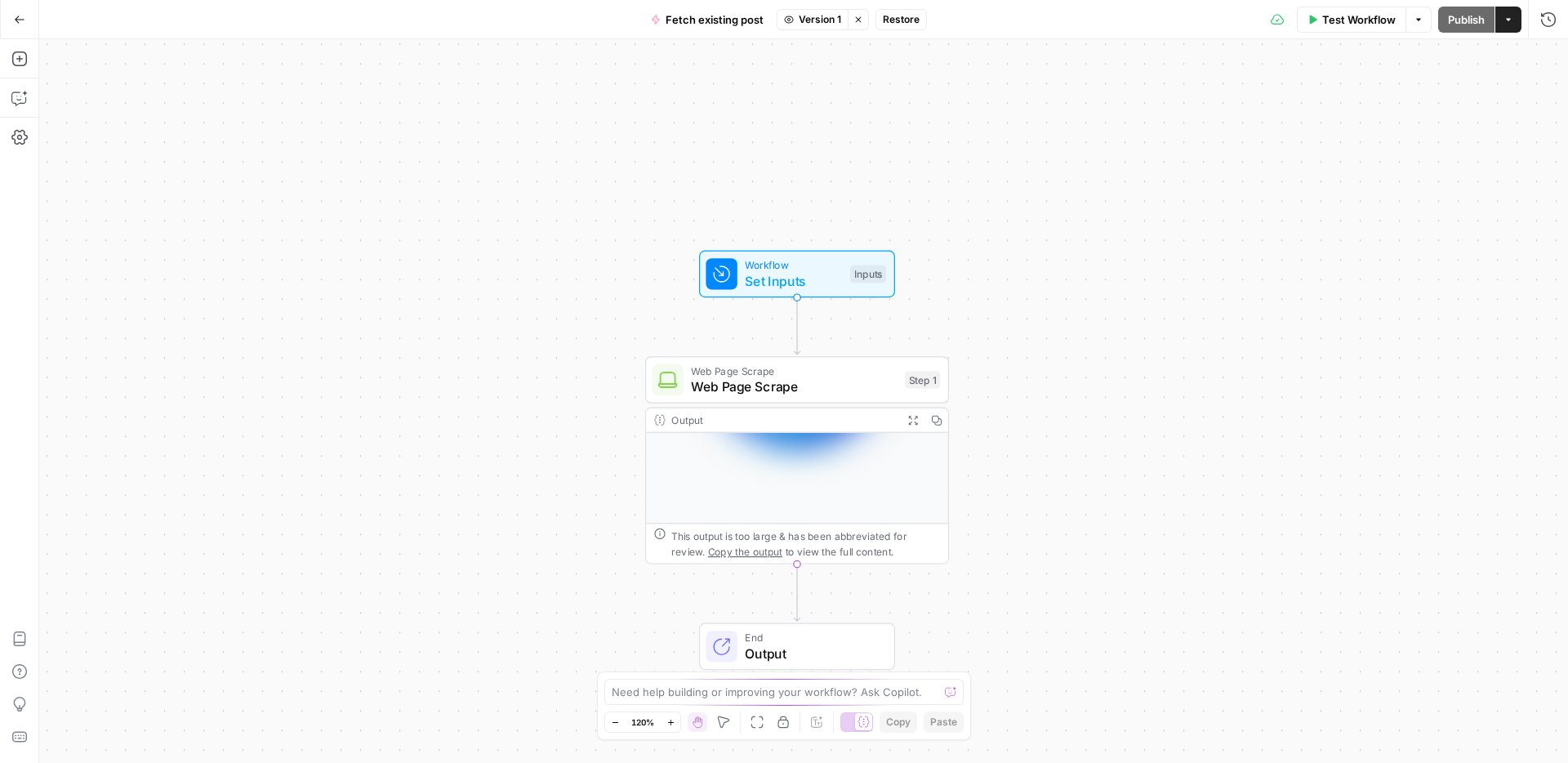
scroll to position [1034, 0]
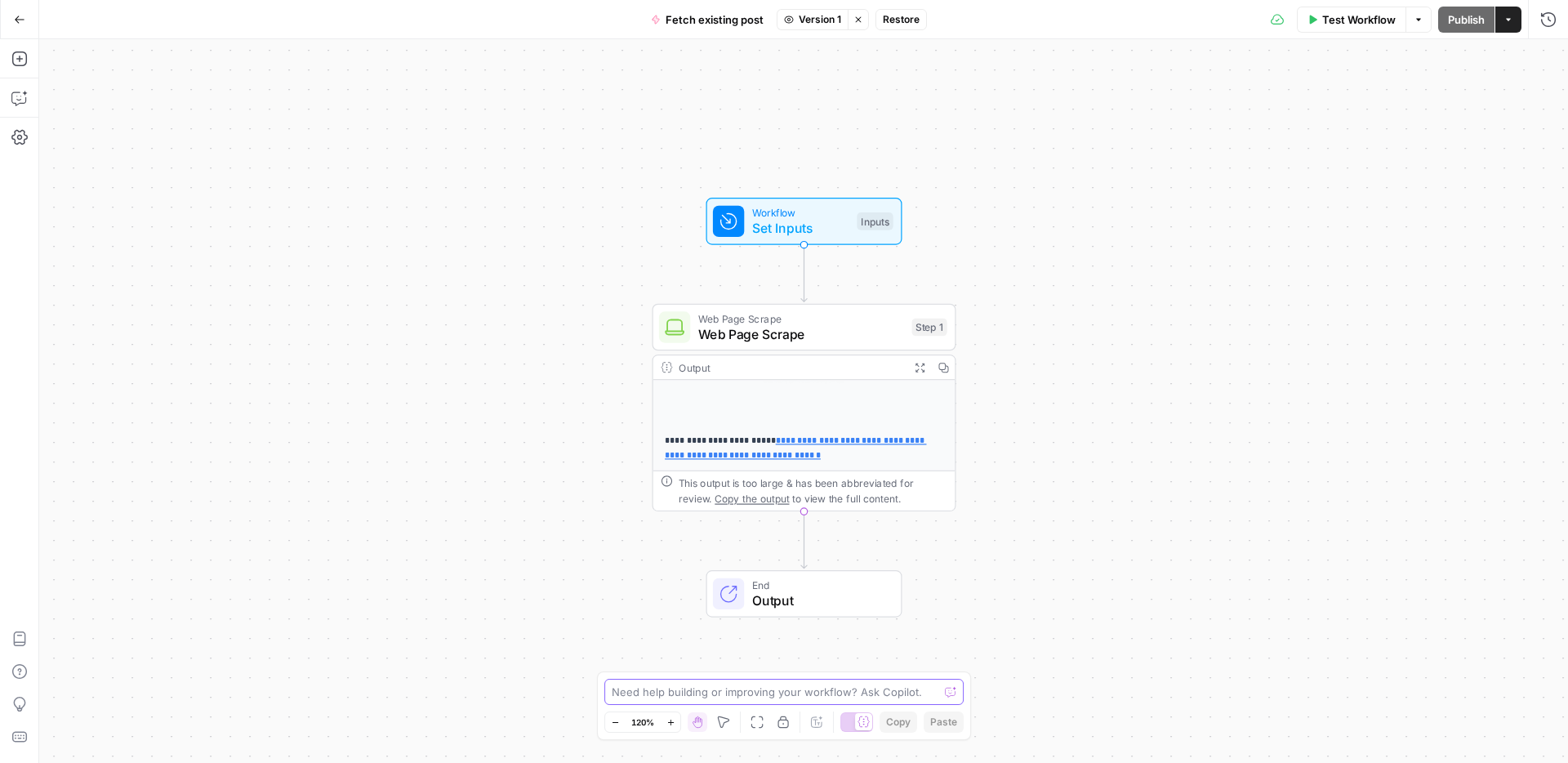
click at [678, 691] on textarea at bounding box center [775, 692] width 327 height 16
click at [924, 370] on icon "button" at bounding box center [921, 367] width 9 height 9
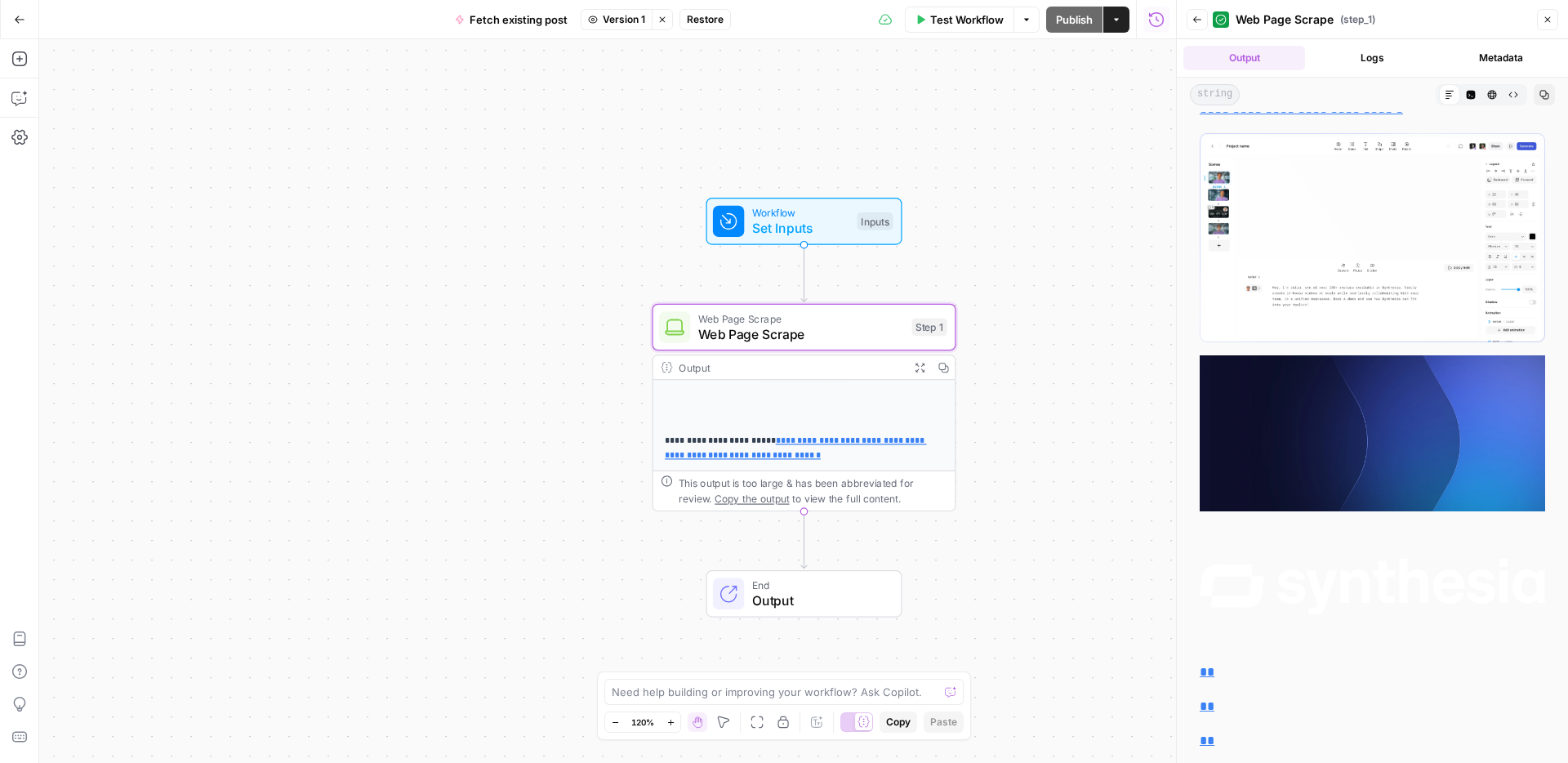
scroll to position [22948, 0]
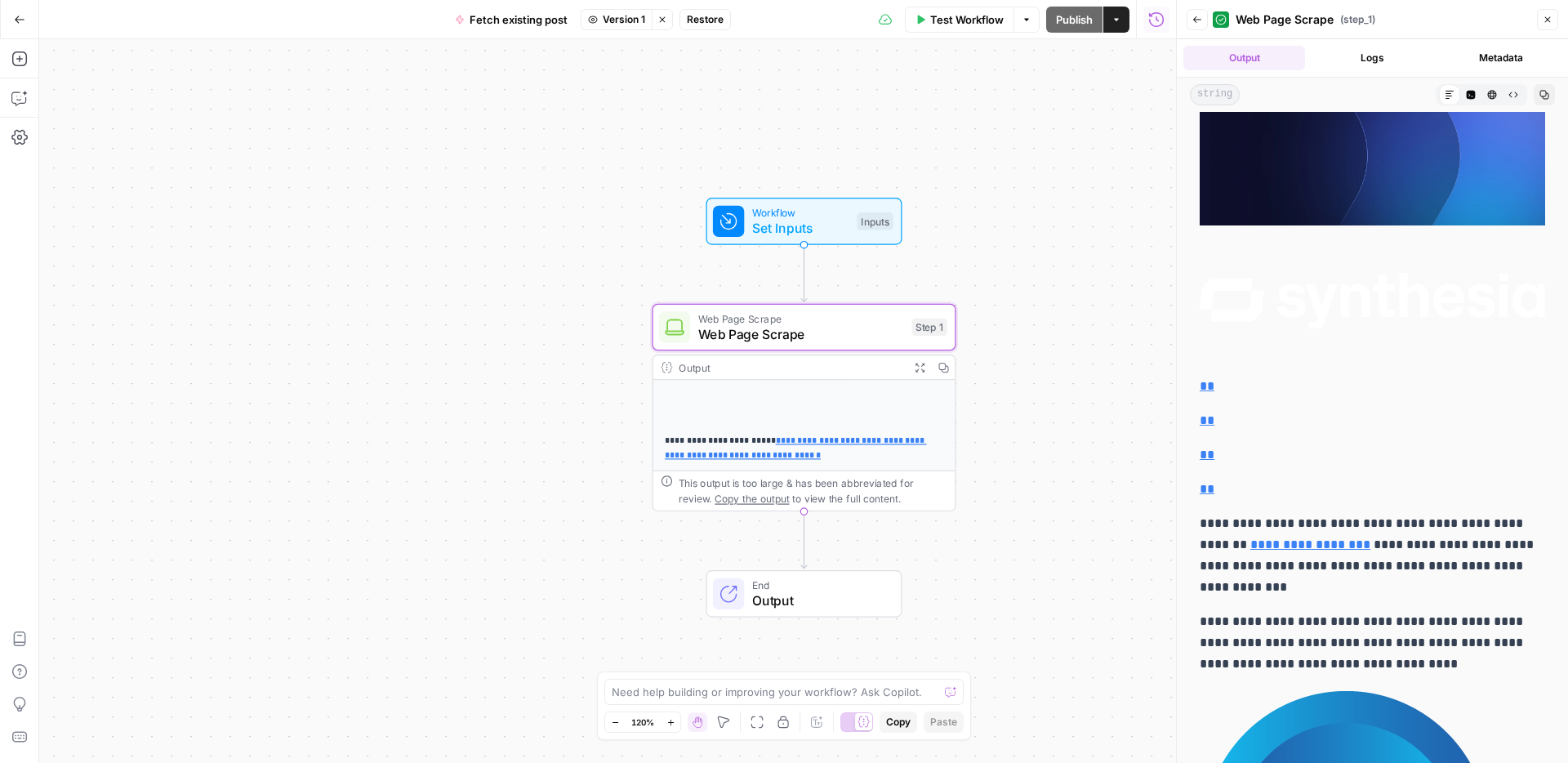
click at [806, 700] on div "Need help building or improving your workflow? Ask Copilot." at bounding box center [784, 692] width 360 height 26
